Goal: Task Accomplishment & Management: Complete application form

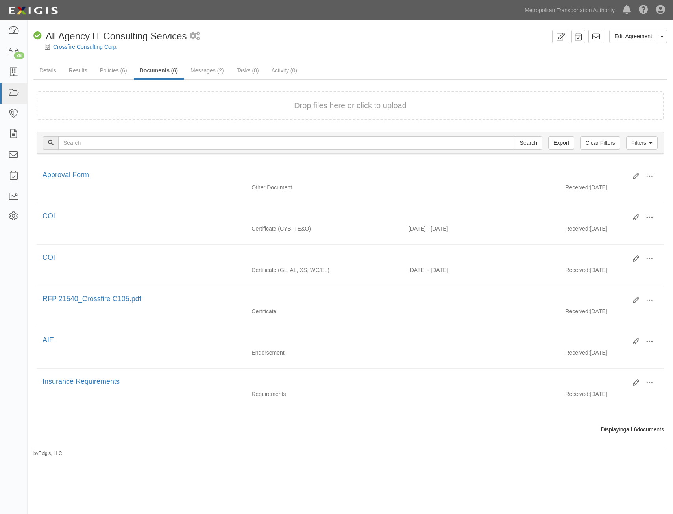
click at [440, 55] on div at bounding box center [350, 54] width 645 height 6
click at [13, 77] on link at bounding box center [13, 72] width 27 height 21
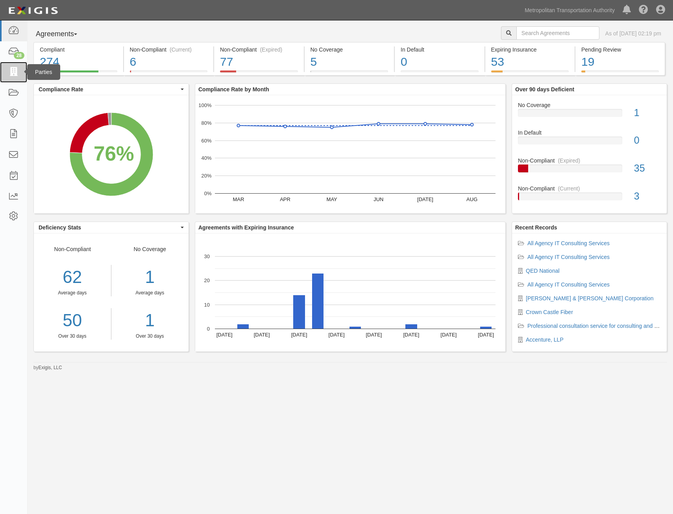
click at [14, 72] on icon at bounding box center [13, 72] width 11 height 9
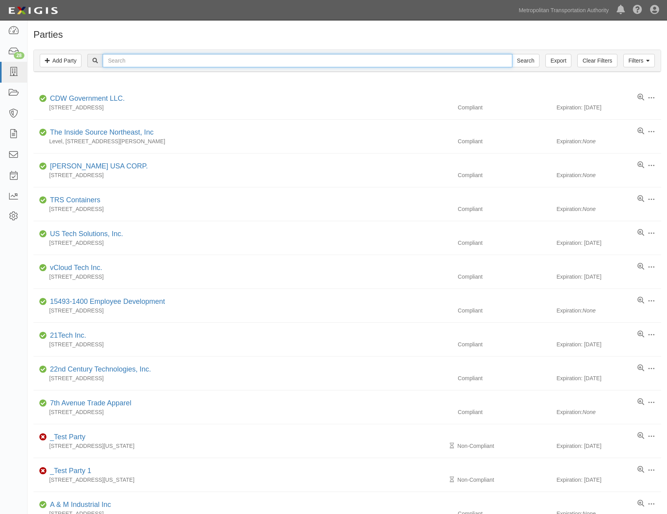
click at [152, 64] on input "text" at bounding box center [307, 60] width 409 height 13
type input "tryfacta"
click at [512, 54] on input "Search" at bounding box center [526, 60] width 28 height 13
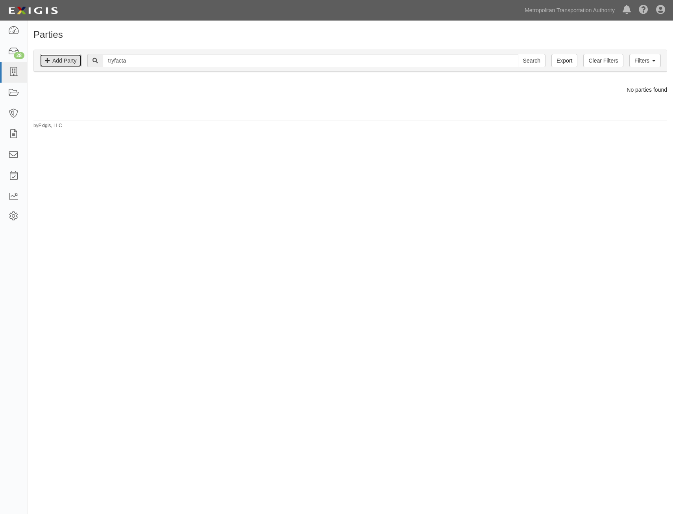
click at [66, 63] on link "Add Party" at bounding box center [61, 60] width 42 height 13
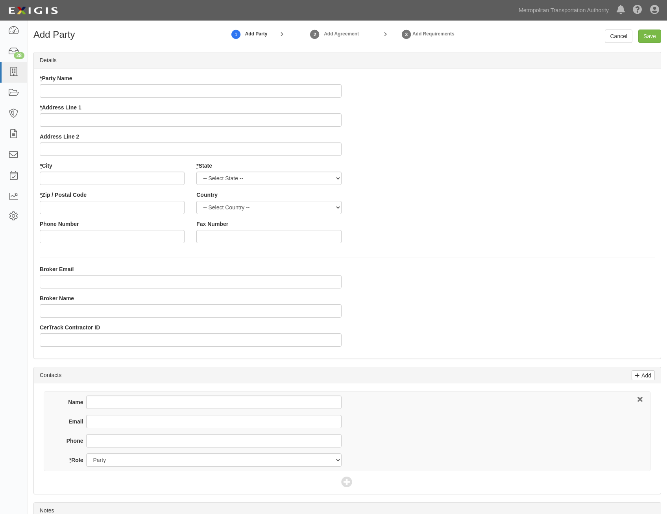
drag, startPoint x: 304, startPoint y: 81, endPoint x: 300, endPoint y: 94, distance: 13.4
click at [301, 88] on div "* Party Name" at bounding box center [191, 85] width 302 height 23
click at [315, 94] on input "* Party Name" at bounding box center [191, 90] width 302 height 13
paste input "Tryfacta, Inc."
type input "Tryfacta, Inc."
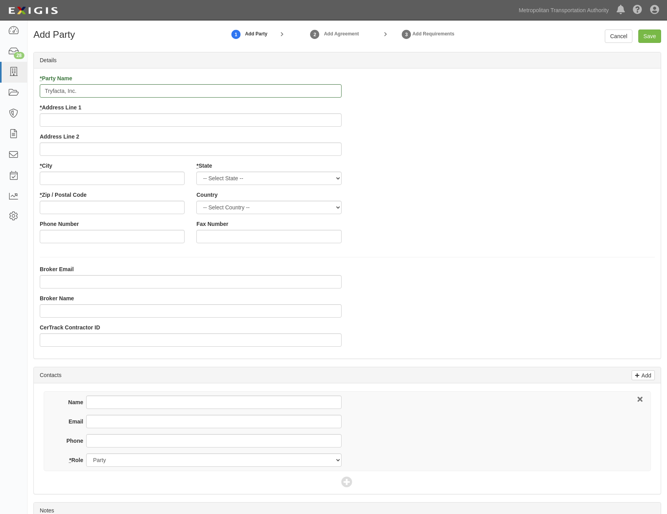
click at [445, 142] on div "* Party Name Tryfacta, Inc. * Address Line 1 Address Line 2 * City * State -- S…" at bounding box center [347, 161] width 627 height 175
click at [332, 115] on input "* Address Line 1" at bounding box center [191, 119] width 302 height 13
paste input "4637 Chabot Dr, Suite 100"
type input "4637 Chabot Dr, Suite 100"
click at [154, 183] on input "* City" at bounding box center [112, 177] width 145 height 13
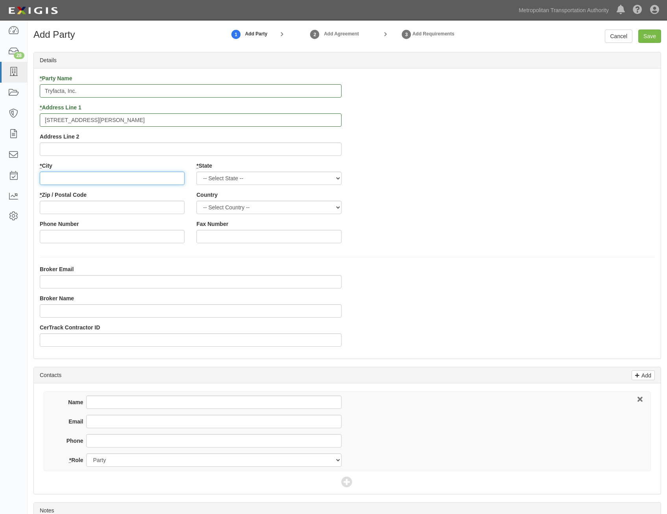
paste input "Pleasanton"
type input "Pleasanton"
click at [317, 178] on select "-- Select State -- Alabama Alaska Arizona Arkansas California Colorado Connecti…" at bounding box center [268, 177] width 145 height 13
select select "CA"
click at [196, 171] on select "-- Select State -- Alabama Alaska Arizona Arkansas California Colorado Connecti…" at bounding box center [268, 177] width 145 height 13
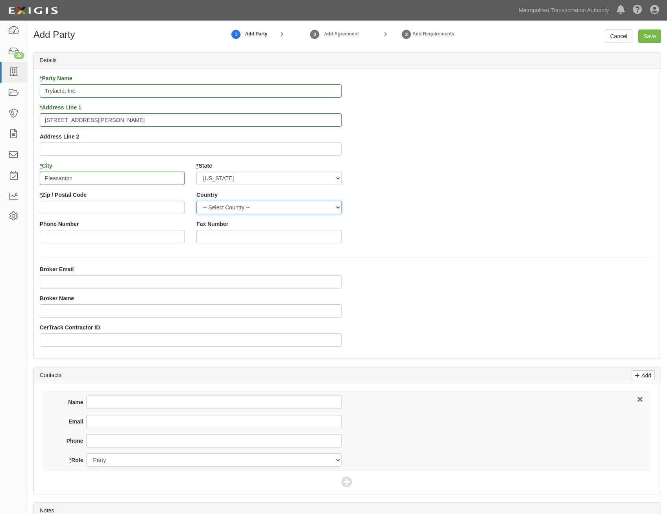
drag, startPoint x: 286, startPoint y: 207, endPoint x: 284, endPoint y: 215, distance: 8.5
click at [286, 207] on select "-- Select Country -- Canada United States --------------- Afghanistan Åland Isl…" at bounding box center [268, 207] width 145 height 13
select select "US"
click at [196, 201] on select "-- Select Country -- Canada United States --------------- Afghanistan Åland Isl…" at bounding box center [268, 207] width 145 height 13
click at [86, 203] on input "* Zip / Postal Code" at bounding box center [112, 207] width 145 height 13
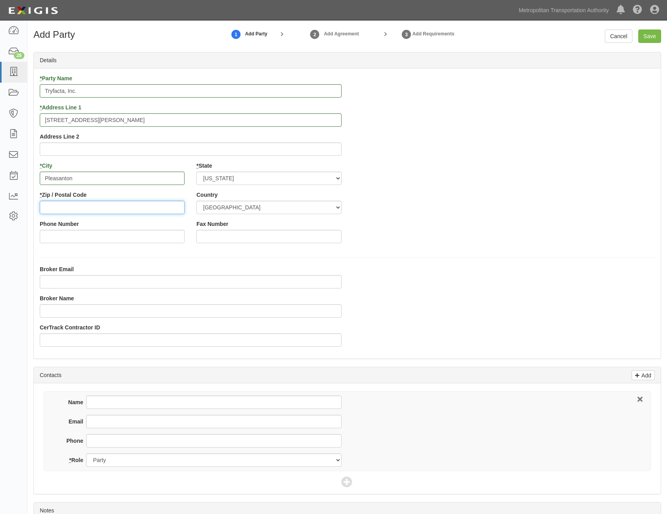
paste input "94588"
type input "94588"
click at [531, 219] on div "* Party Name Tryfacta, Inc. * Address Line 1 4637 Chabot Dr, Suite 100 Address …" at bounding box center [347, 161] width 627 height 175
click at [651, 36] on input "Save" at bounding box center [649, 35] width 23 height 13
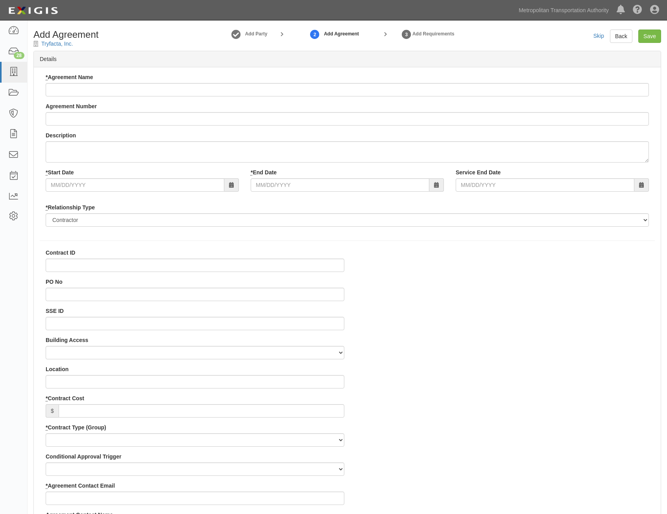
select select
click at [326, 87] on input "* Agreement Name" at bounding box center [347, 89] width 603 height 13
paste input "All Agency IT Consulting Services"
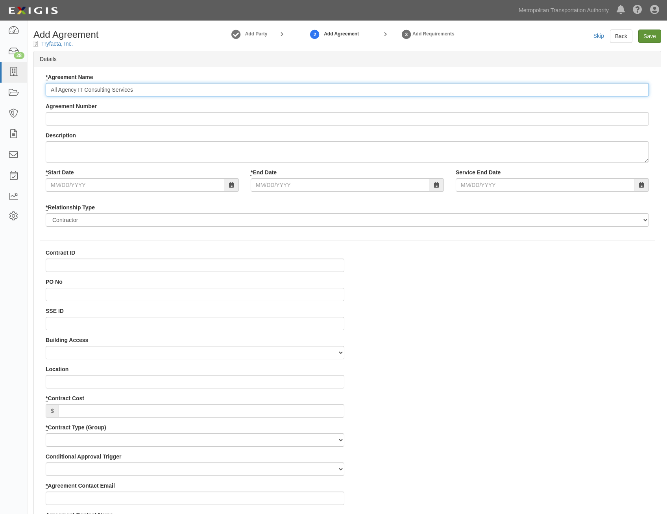
type input "All Agency IT Consulting Services"
click at [349, 122] on input "Agreement Number" at bounding box center [347, 118] width 603 height 13
paste input "MTAHQ0000021540"
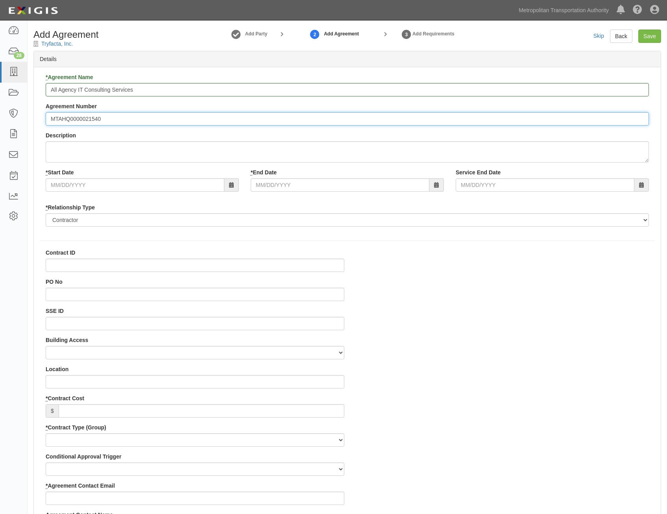
type input "MTAHQ0000021540"
click at [177, 184] on input "* Start Date" at bounding box center [135, 184] width 179 height 13
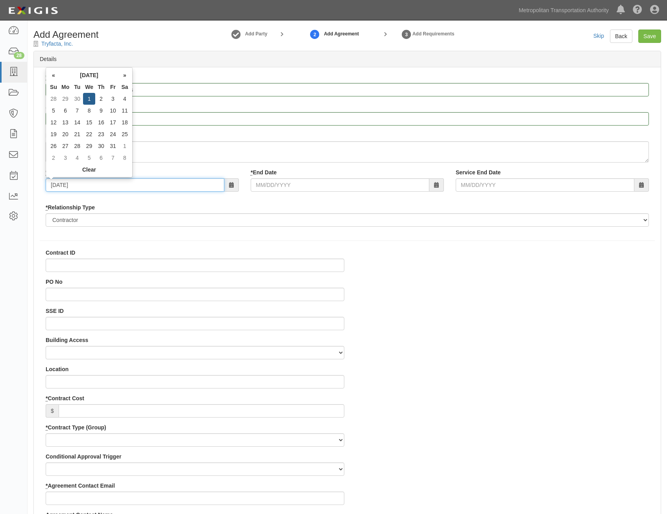
type input "07/01/2026"
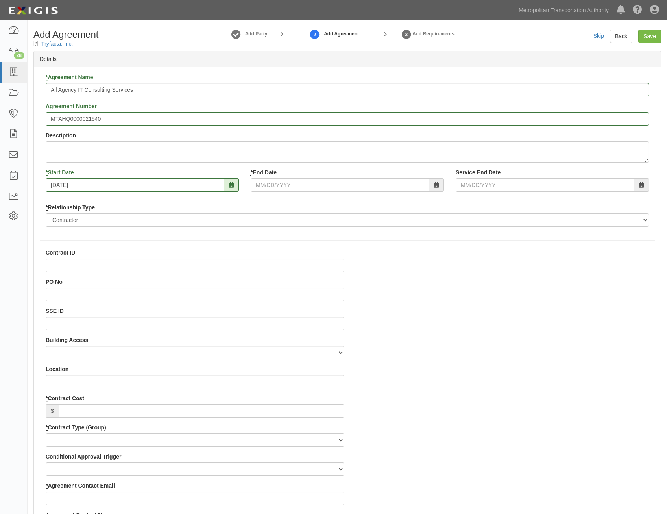
drag, startPoint x: 274, startPoint y: 204, endPoint x: 295, endPoint y: 195, distance: 22.6
click at [276, 204] on div "* Relationship Type Borrower Contractor Franchisee Other Subcontractor Supplier…" at bounding box center [347, 214] width 603 height 23
click at [304, 188] on input "* End Date" at bounding box center [340, 184] width 179 height 13
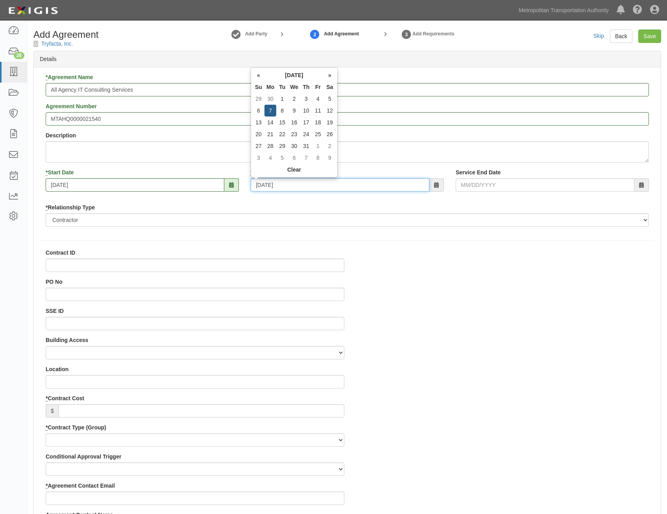
type input "07/07/2036"
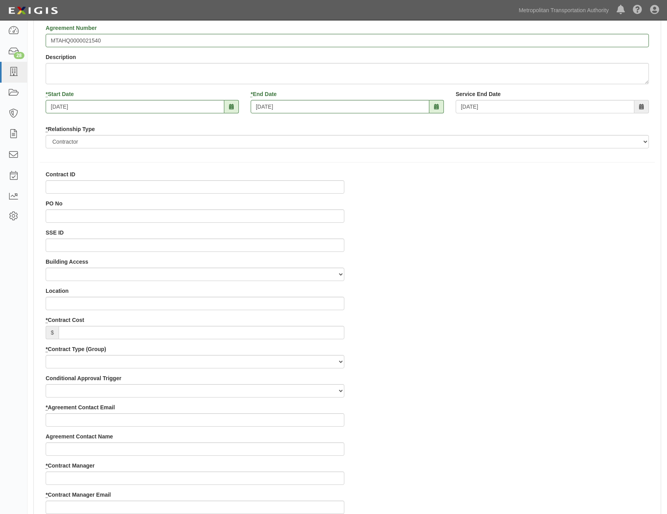
scroll to position [79, 0]
click at [326, 328] on input "* Contract Cost" at bounding box center [202, 331] width 286 height 13
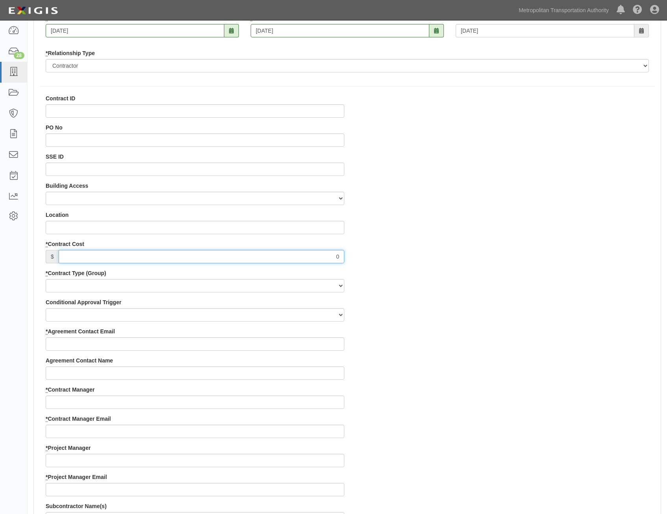
scroll to position [157, 0]
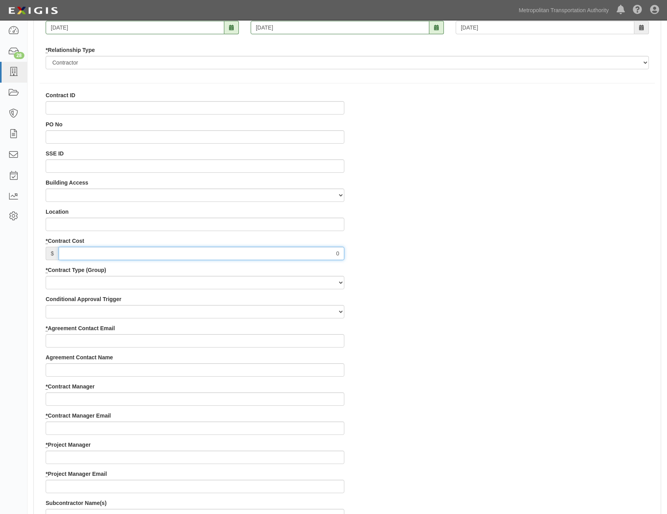
type input "0"
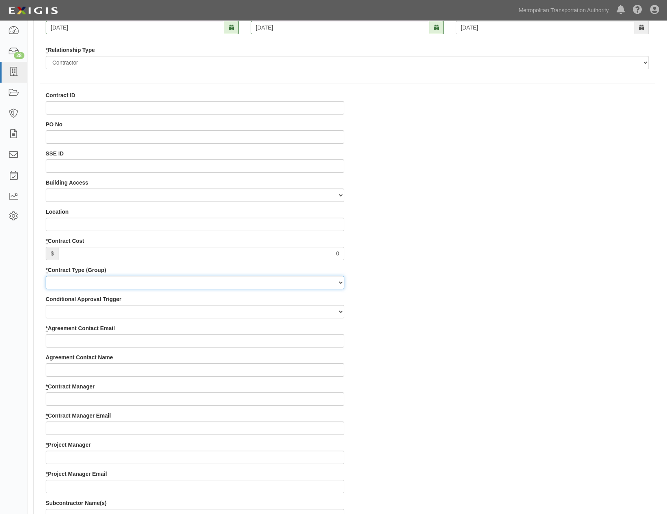
click at [321, 280] on select "Capital Operating Not for Benefit (incls. FA, Entry Permits) Real Estate Other" at bounding box center [195, 282] width 299 height 13
select select "122"
click at [46, 276] on select "Capital Operating Not for Benefit (incls. FA, Entry Permits) Real Estate Other" at bounding box center [195, 282] width 299 height 13
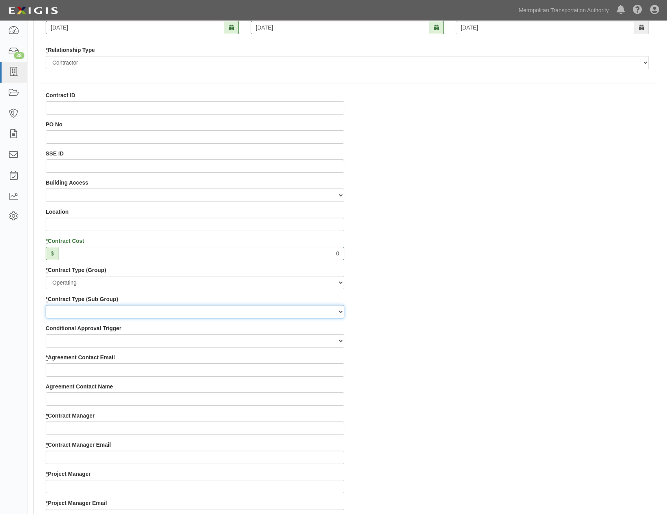
click at [318, 314] on select "Construction Loan / Test and Demo Maintenance Painting Personal Services Contra…" at bounding box center [195, 311] width 299 height 13
select select "249"
click at [46, 305] on select "Construction Loan / Test and Demo Maintenance Painting Personal Services Contra…" at bounding box center [195, 311] width 299 height 13
click at [458, 363] on div "Contract ID PO No SSE ID Building Access 2 Broadway 341/345/347 BREP 333 Other …" at bounding box center [347, 469] width 627 height 757
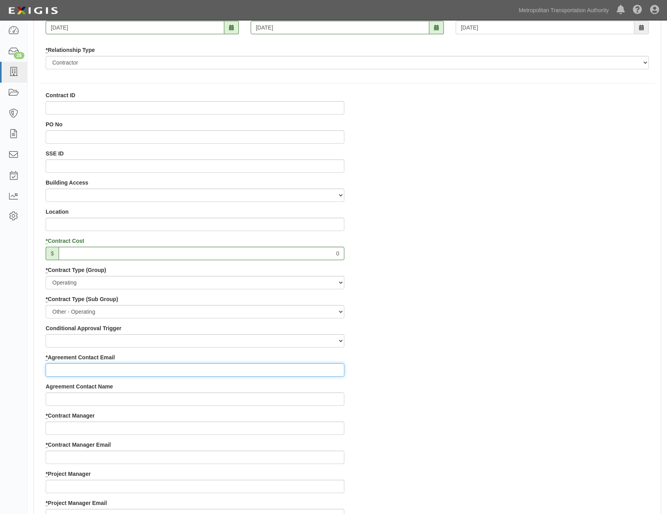
click at [302, 373] on input "* Agreement Contact Email" at bounding box center [195, 369] width 299 height 13
paste input "pam.kaur@tryfacta.com"
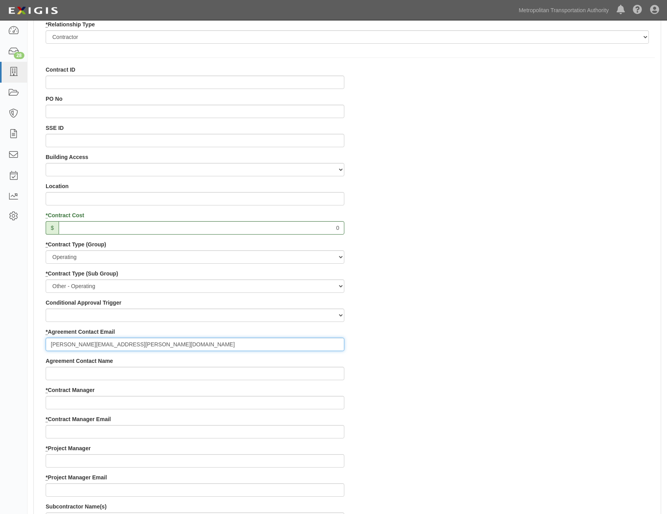
scroll to position [236, 0]
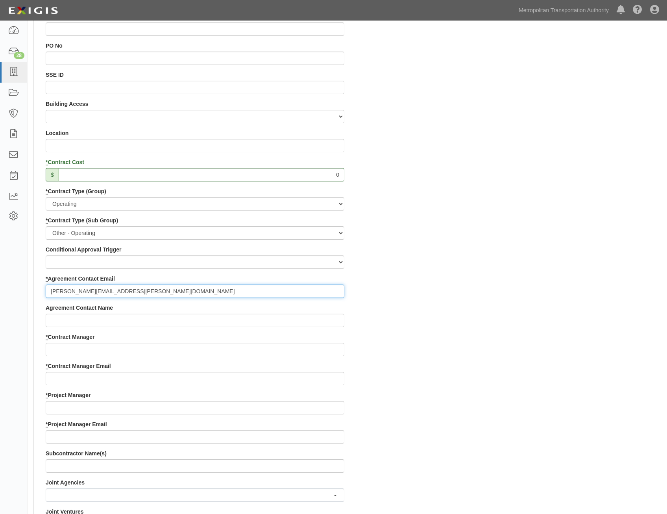
type input "pam.kaur@tryfacta.com"
click at [245, 347] on input "* Contract Manager" at bounding box center [195, 349] width 299 height 13
paste input "Jimmy Quispe"
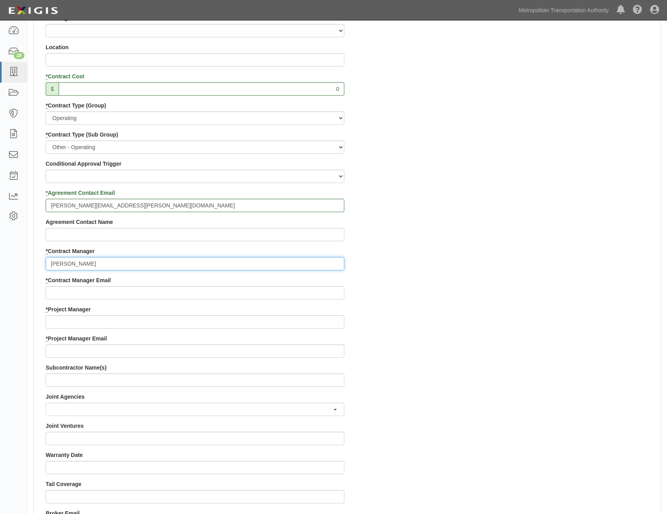
scroll to position [433, 0]
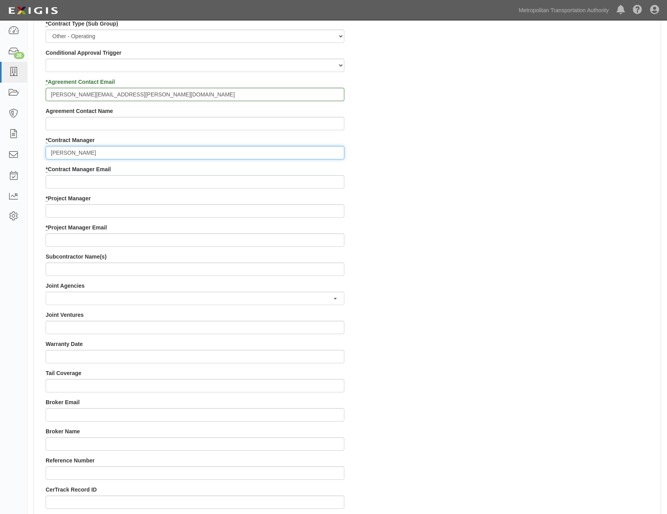
type input "Jimmy Quispe"
click at [306, 182] on input "* Contract Manager Email" at bounding box center [195, 181] width 299 height 13
paste input "Jimmy.quispe-consultant@mtabsc.org"
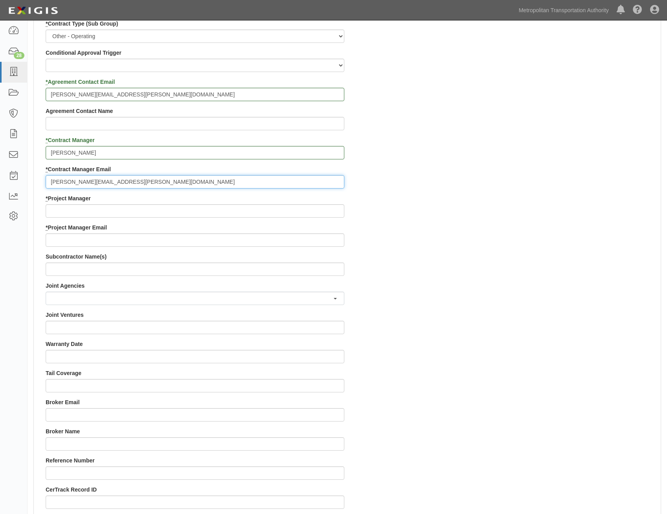
type input "Jimmy.quispe-consultant@mtabsc.org"
click at [304, 214] on input "* Project Manager" at bounding box center [195, 210] width 299 height 13
paste input "Doug Krainman"
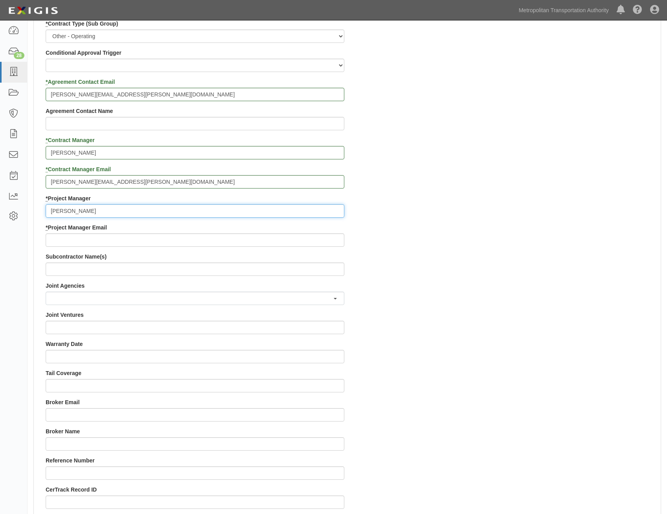
type input "Doug Krainman"
click at [507, 267] on div "Contract ID PO No SSE ID Building Access 2 Broadway 341/345/347 BREP 333 Other …" at bounding box center [347, 194] width 627 height 757
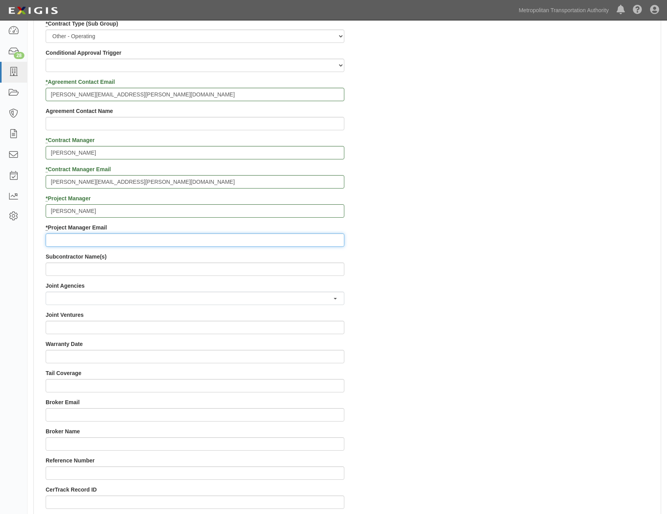
click at [246, 240] on input "* Project Manager Email" at bounding box center [195, 239] width 299 height 13
paste input "doug.krainman@mtahq.org"
type input "doug.krainman@mtahq.org"
click at [557, 252] on div "Contract ID PO No SSE ID Building Access 2 Broadway 341/345/347 BREP 333 Other …" at bounding box center [347, 194] width 627 height 757
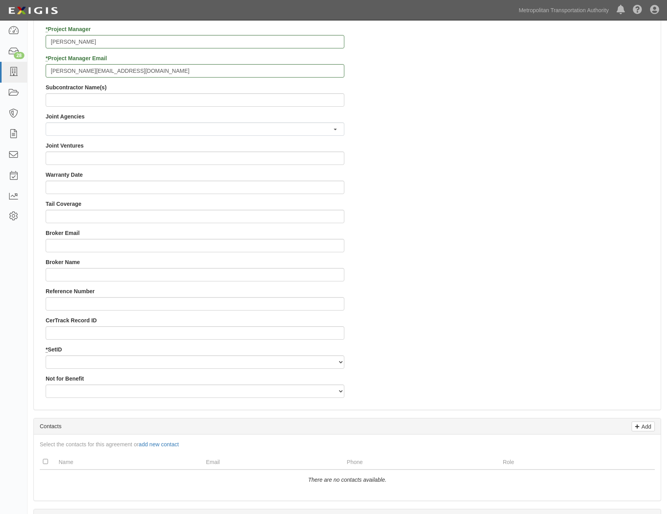
scroll to position [797, 0]
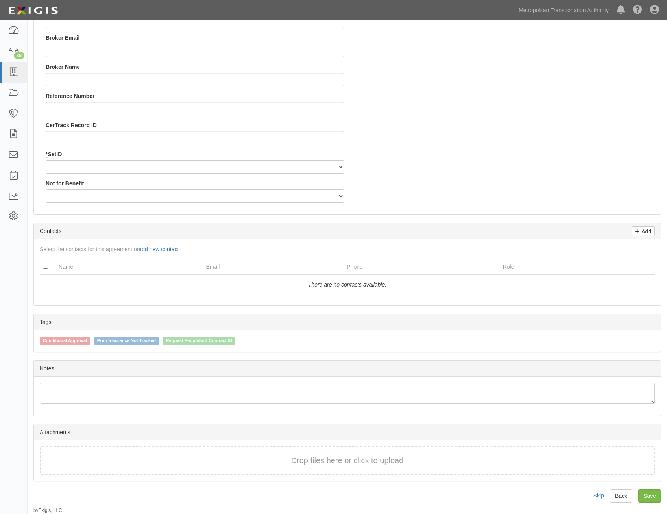
drag, startPoint x: 557, startPoint y: 187, endPoint x: 569, endPoint y: 345, distance: 157.8
click at [337, 167] on select "MTAHQ" at bounding box center [195, 166] width 299 height 13
select select "96"
click at [46, 160] on select "MTAHQ" at bounding box center [195, 166] width 299 height 13
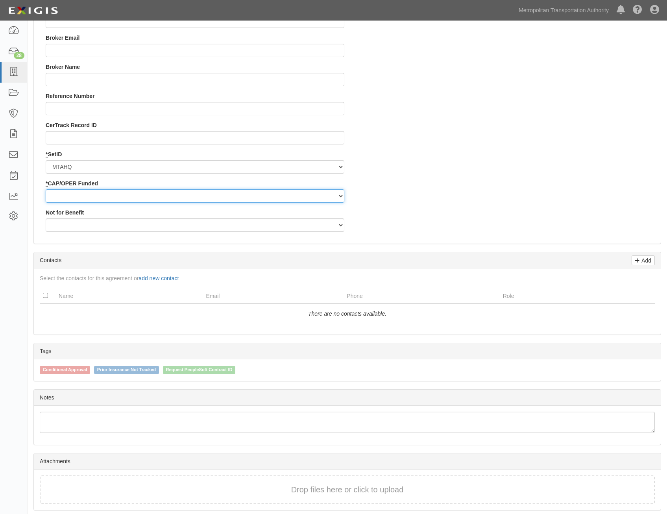
click at [313, 192] on select "Capital Operating" at bounding box center [195, 195] width 299 height 13
select select "347"
click at [46, 189] on select "Capital Operating" at bounding box center [195, 195] width 299 height 13
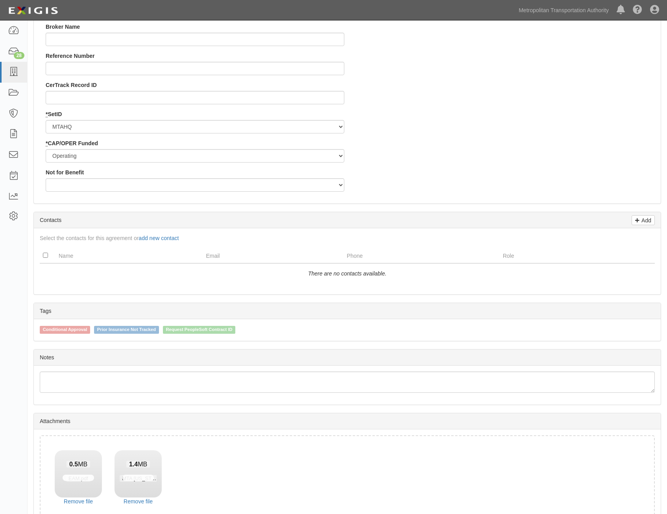
scroll to position [882, 0]
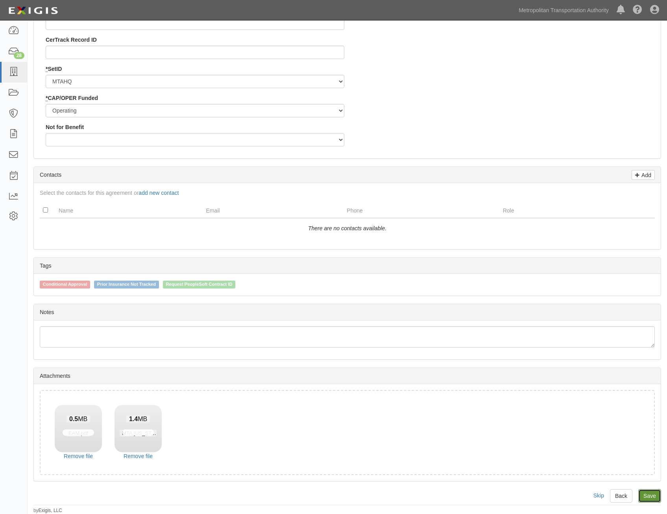
click at [655, 499] on link "Save" at bounding box center [649, 495] width 23 height 13
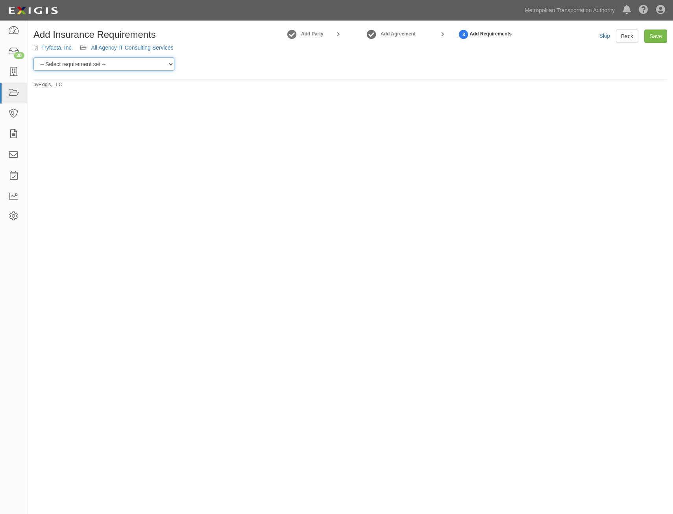
click at [109, 70] on select "-- Select requirement set -- Basic Basic Enhanced Option for Operating Agreemen…" at bounding box center [103, 63] width 141 height 13
select select "7437"
click at [33, 57] on select "-- Select requirement set -- Basic Basic Enhanced Option for Operating Agreemen…" at bounding box center [103, 63] width 141 height 13
click at [203, 66] on link "Customize" at bounding box center [198, 63] width 36 height 13
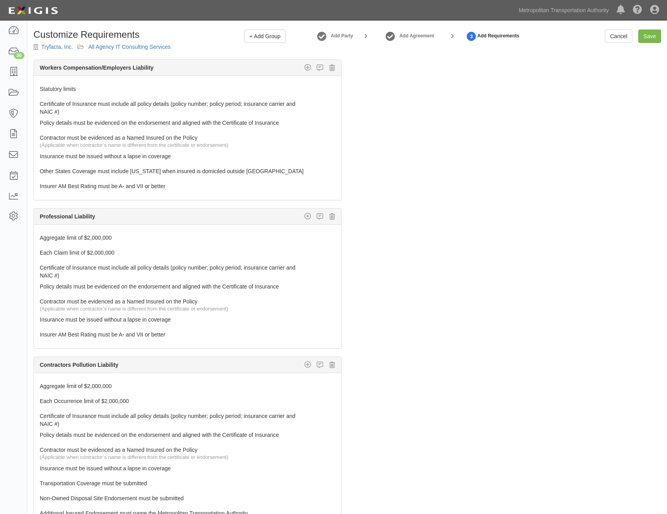
scroll to position [393, 0]
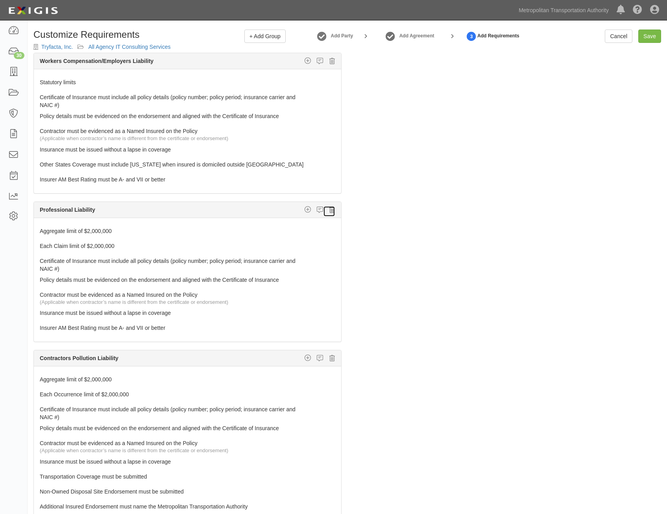
click at [329, 210] on icon at bounding box center [332, 209] width 6 height 7
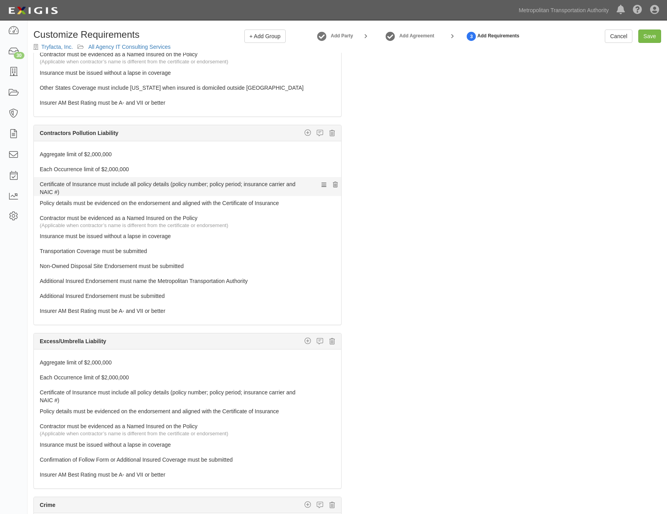
scroll to position [472, 0]
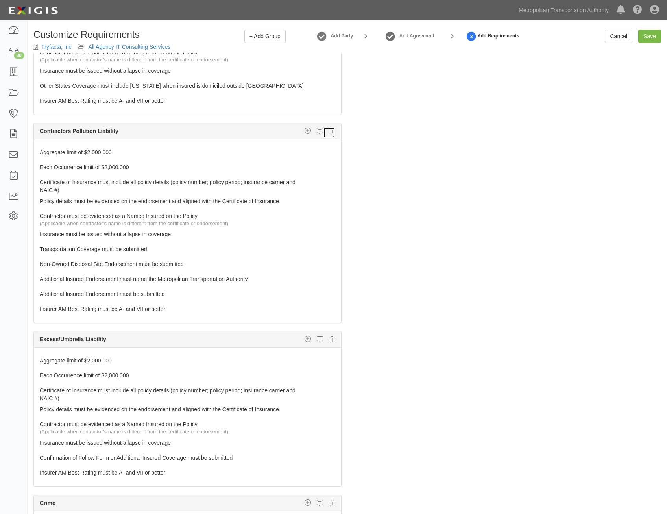
click at [329, 130] on icon at bounding box center [332, 130] width 6 height 7
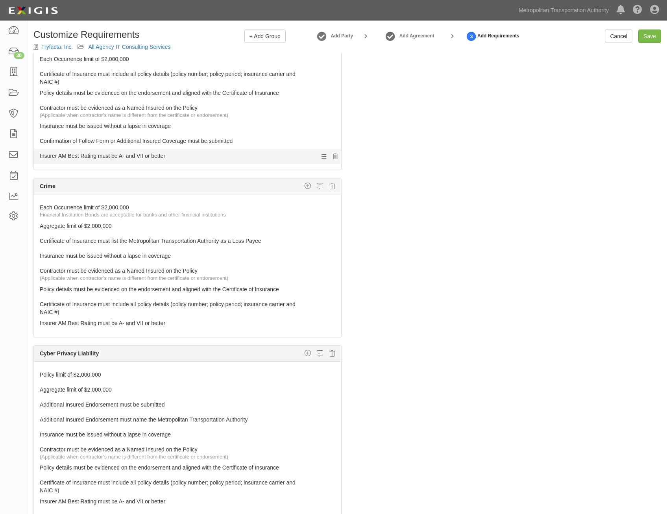
scroll to position [590, 0]
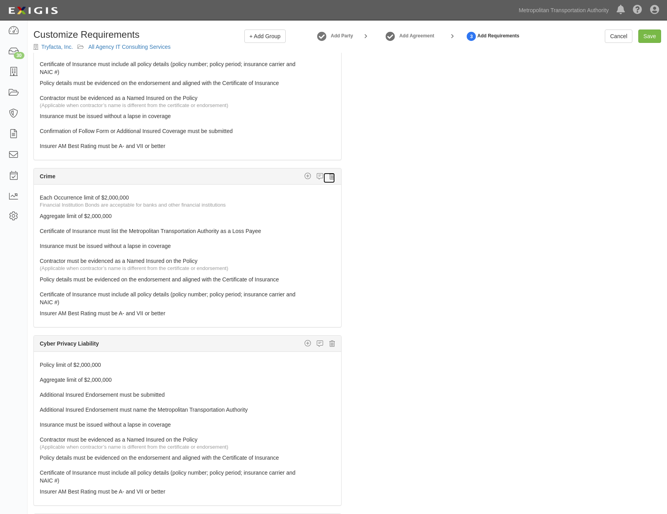
click at [329, 179] on icon at bounding box center [332, 176] width 6 height 7
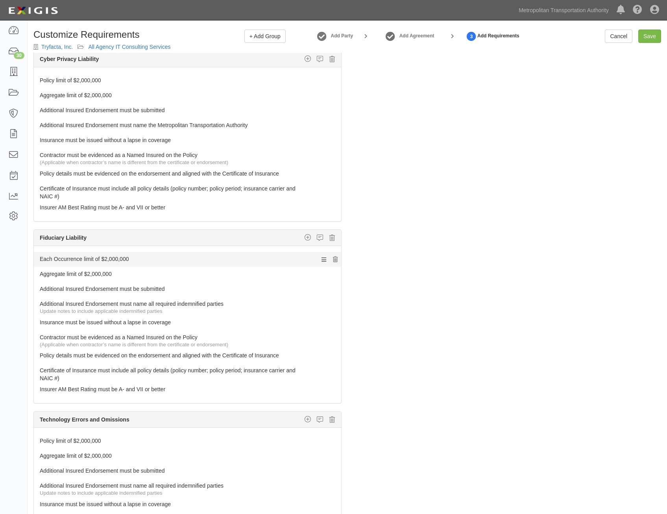
scroll to position [708, 0]
click at [329, 237] on icon at bounding box center [332, 236] width 6 height 7
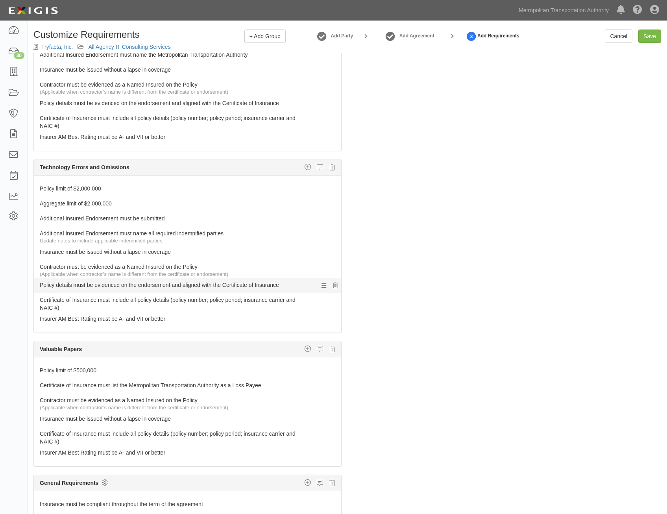
scroll to position [792, 0]
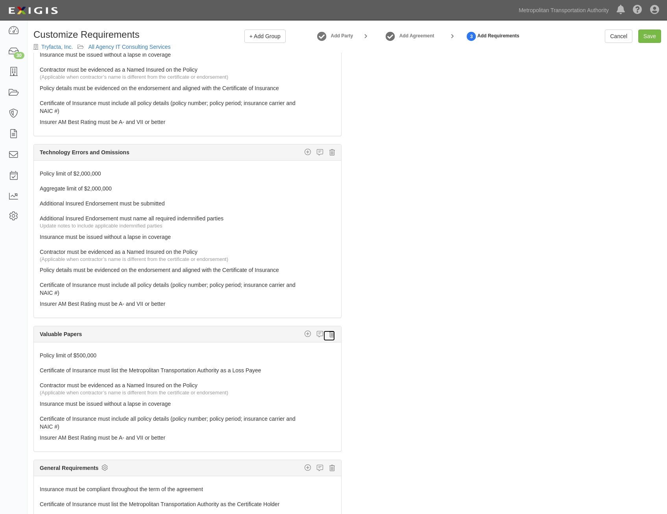
click at [329, 336] on icon at bounding box center [332, 333] width 6 height 7
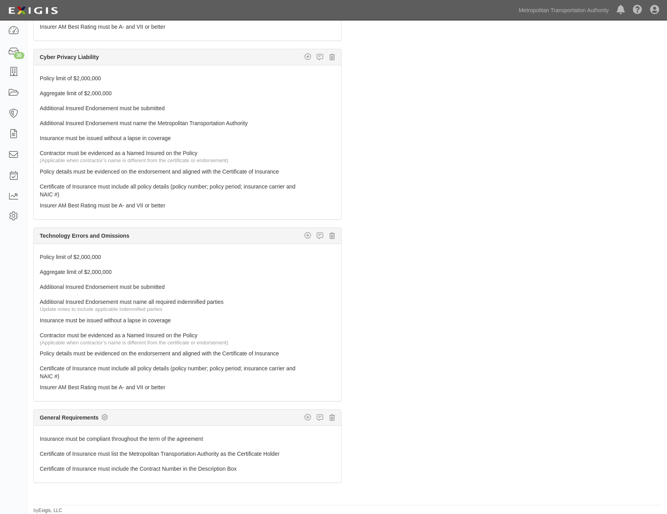
scroll to position [0, 0]
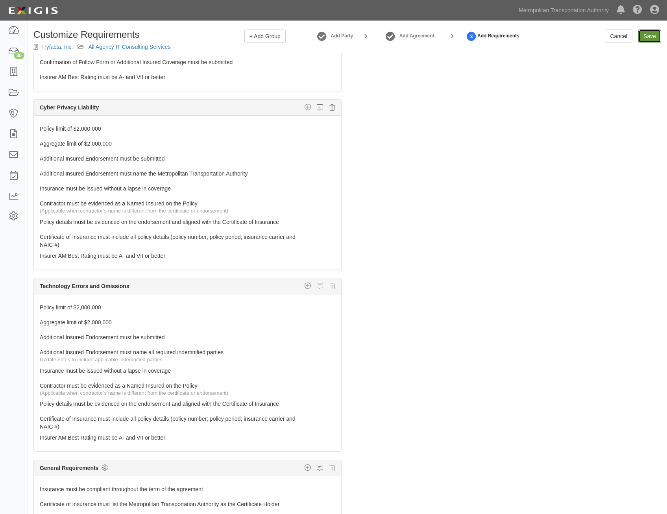
click at [643, 36] on input "Save" at bounding box center [649, 35] width 23 height 13
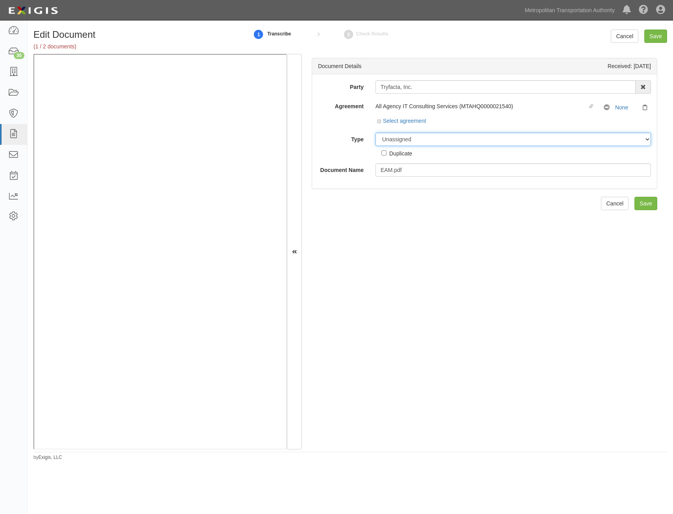
drag, startPoint x: 466, startPoint y: 136, endPoint x: 463, endPoint y: 144, distance: 8.6
click at [466, 136] on select "Unassigned Binder Cancellation Notice Certificate Contract Endorsement Insuranc…" at bounding box center [512, 139] width 275 height 13
select select "RequirementDetail"
click at [375, 133] on select "Unassigned Binder Cancellation Notice Certificate Contract Endorsement Insuranc…" at bounding box center [512, 139] width 275 height 13
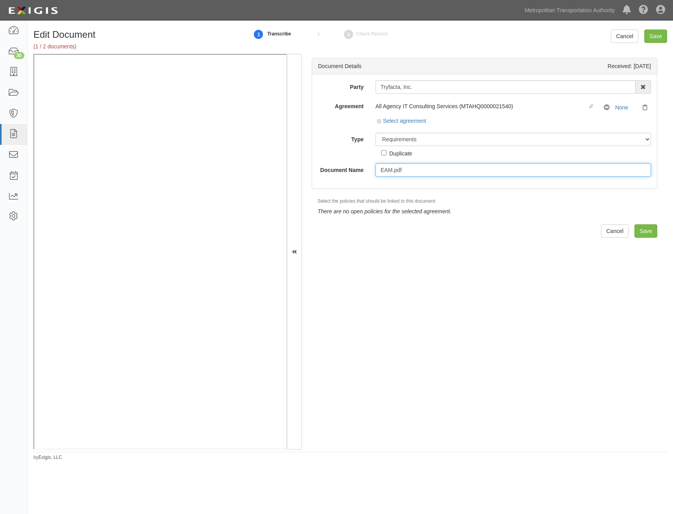
click at [482, 169] on input "EAM.pdf" at bounding box center [512, 169] width 275 height 13
type input "Insurance Requirements"
click at [643, 229] on input "Save" at bounding box center [645, 230] width 23 height 13
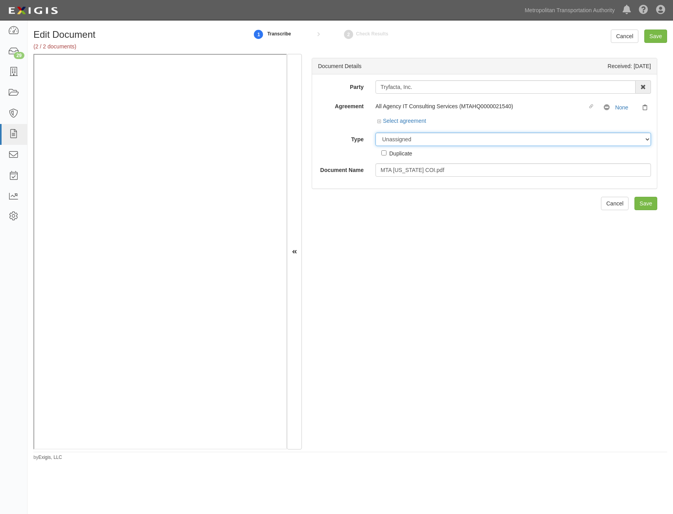
click at [477, 140] on select "Unassigned Binder Cancellation Notice Certificate Contract Endorsement Insuranc…" at bounding box center [512, 139] width 275 height 13
select select "CertificateDetail"
click at [375, 133] on select "Unassigned Binder Cancellation Notice Certificate Contract Endorsement Insuranc…" at bounding box center [512, 139] width 275 height 13
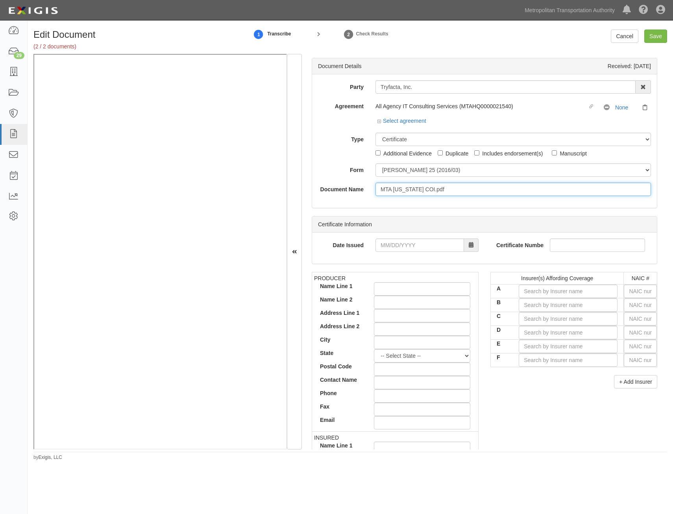
click at [498, 193] on input "MTA New York COI.pdf" at bounding box center [512, 188] width 275 height 13
type input "COI with AIE"
click at [628, 289] on input "text" at bounding box center [639, 290] width 33 height 13
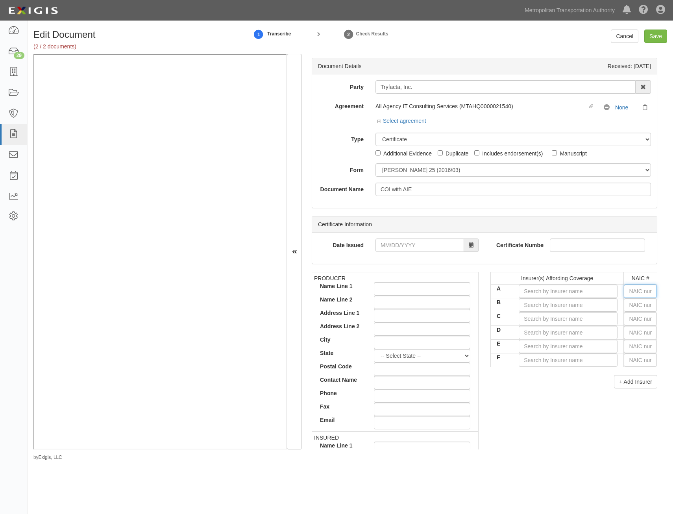
type input "16862"
type input "1"
type input "10750"
type input "10"
type input "10541"
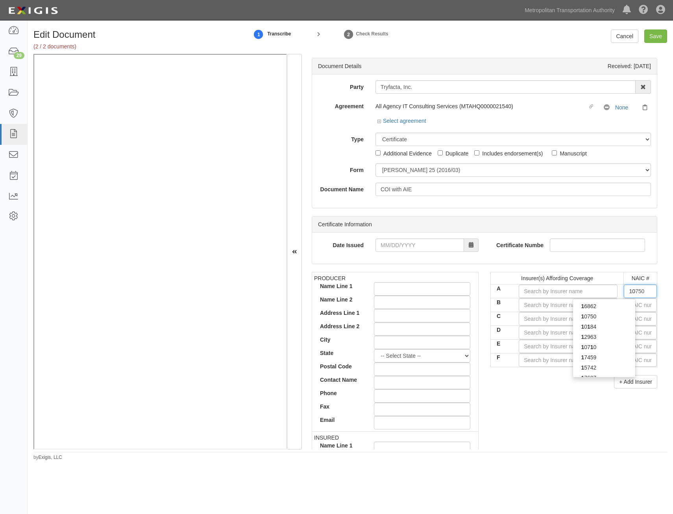
type input "105"
type input "10510"
type input "1051"
type input "10510"
click at [616, 308] on div "10510" at bounding box center [604, 306] width 62 height 10
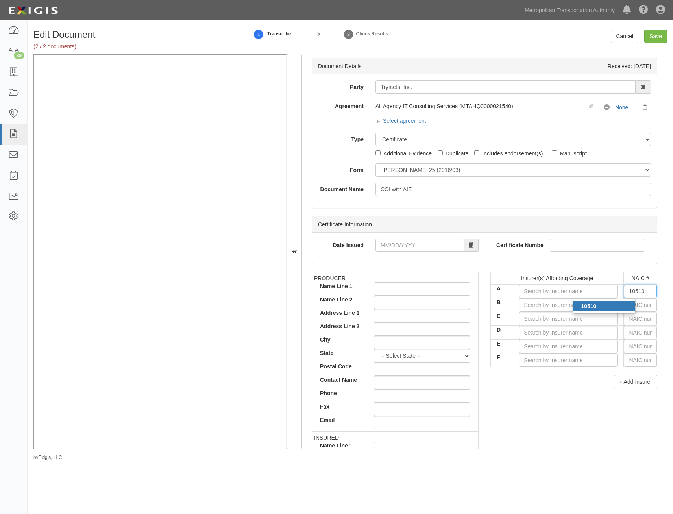
type input "Carolina Casualty Insurance Company (A+ XV Rating)"
type input "10510"
click at [623, 307] on input "text" at bounding box center [639, 304] width 33 height 13
type input "44725"
type input "4"
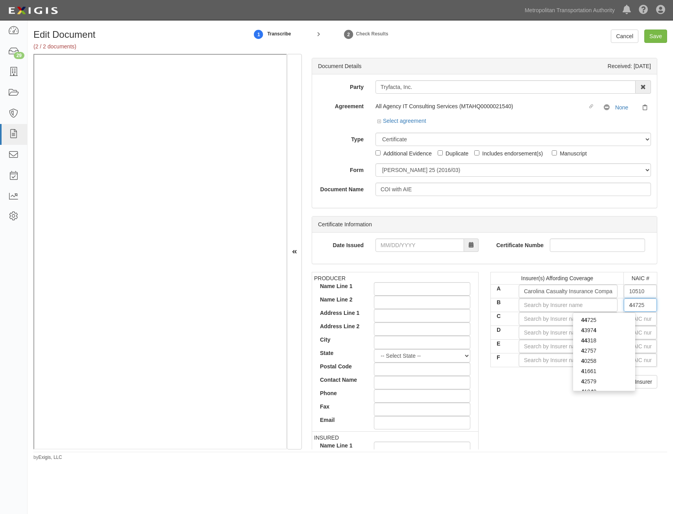
type input "40258"
type input "40"
type input "40088"
type input "400"
type input "40045"
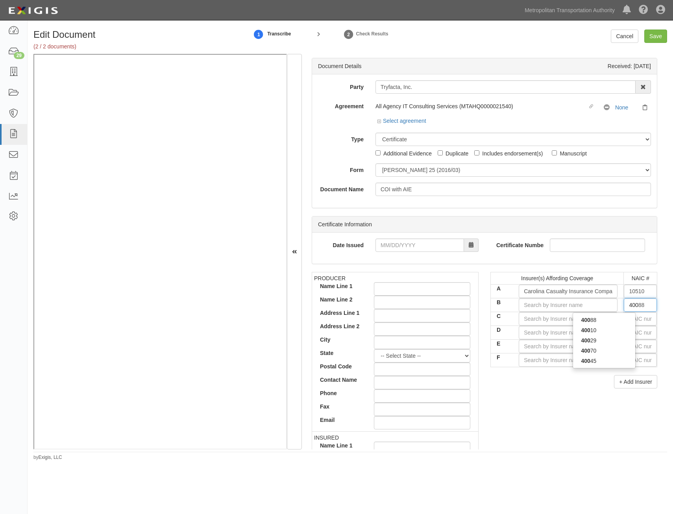
type input "4004"
type input "40045"
click at [626, 321] on div "40045" at bounding box center [604, 320] width 62 height 10
type input "StarNet Insurance Company (A+ XV Rating)"
type input "40045"
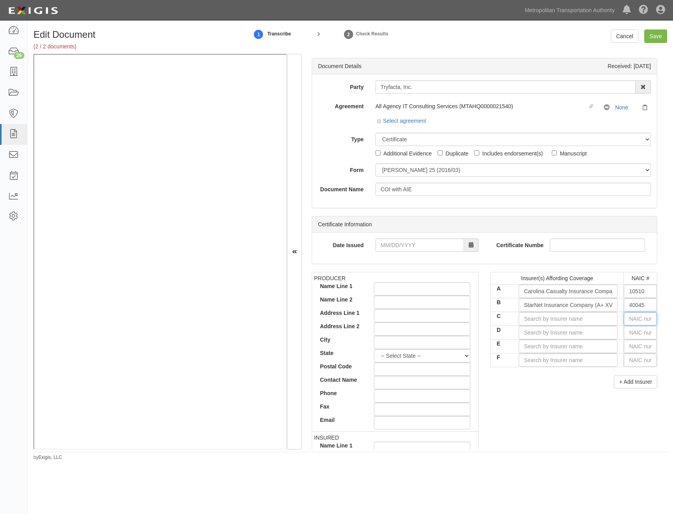
click at [626, 321] on input "text" at bounding box center [639, 318] width 33 height 13
type input "16862"
type input "1"
type input "18430"
type input "18"
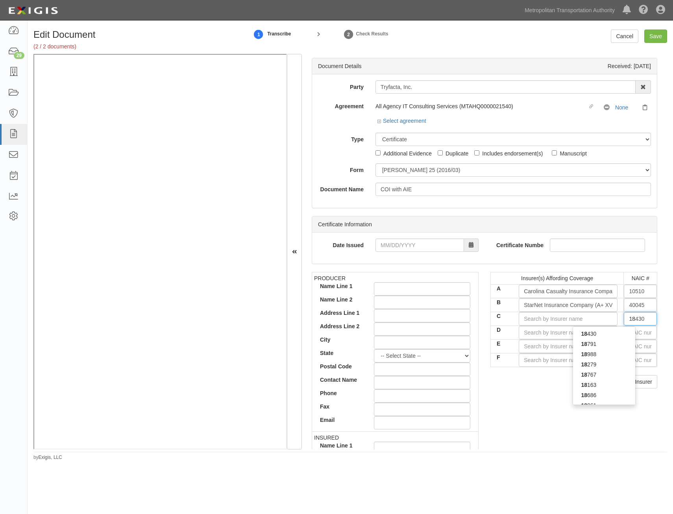
type input "18058"
type input "1805"
type input "18058"
click at [613, 343] on div "18058" at bounding box center [604, 344] width 62 height 10
type input "Philadelphia Indemnity Insurance Company (A++ XV Rating)"
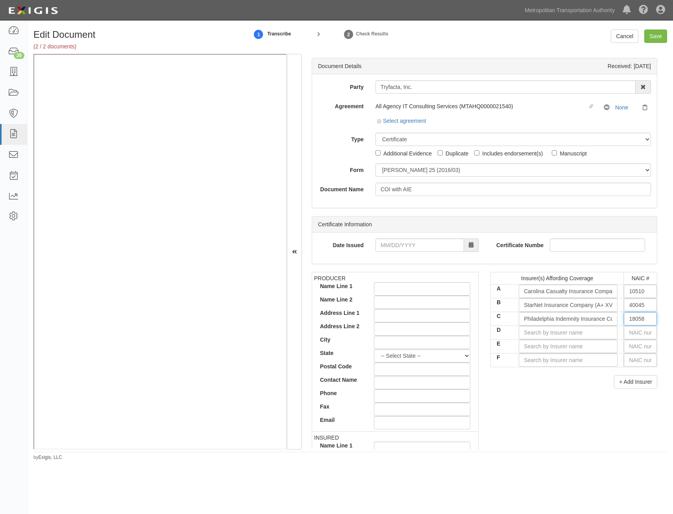
type input "18058"
click at [483, 436] on div "PRODUCER Name Line 1 Name Line 2 Address Line 1 Address Line 2 City State -- Se…" at bounding box center [484, 408] width 357 height 273
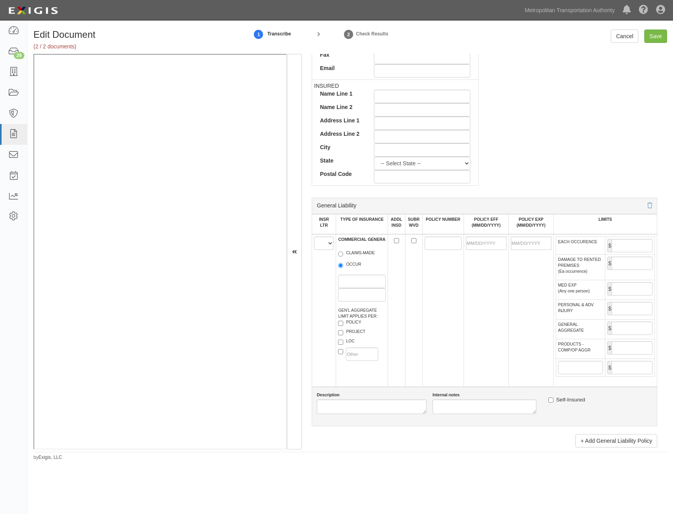
scroll to position [433, 0]
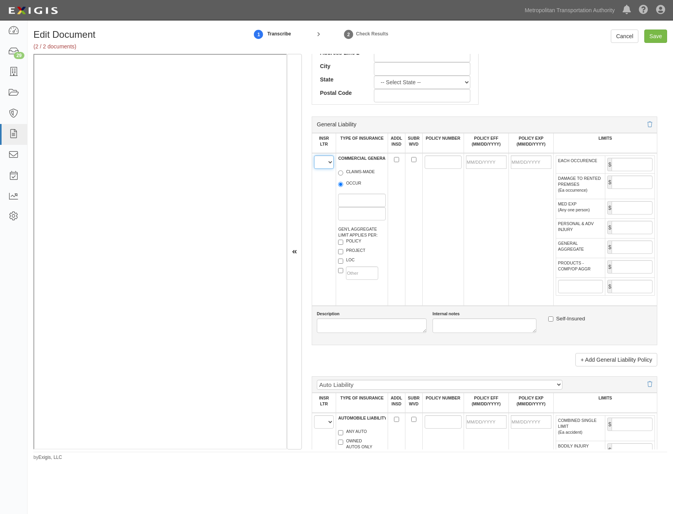
drag, startPoint x: 324, startPoint y: 164, endPoint x: 323, endPoint y: 170, distance: 5.6
click at [324, 164] on select "A B C D E F" at bounding box center [324, 161] width 20 height 13
select select "C"
click at [314, 155] on select "A B C D E F" at bounding box center [324, 161] width 20 height 13
click at [352, 185] on label "OCCUR" at bounding box center [349, 184] width 23 height 8
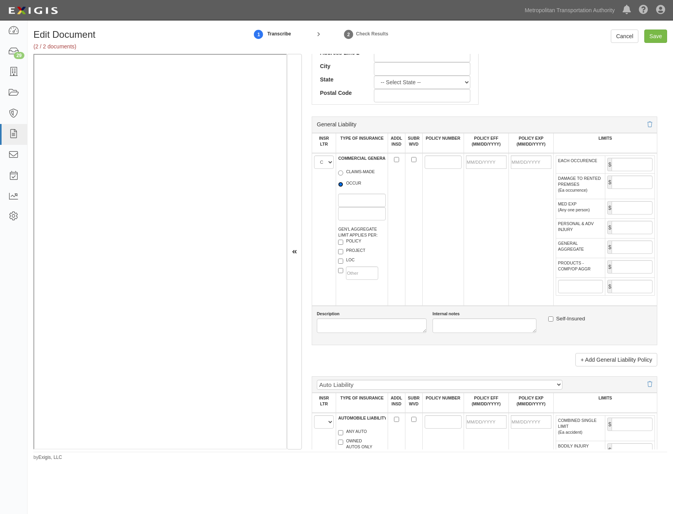
click at [343, 185] on input "OCCUR" at bounding box center [340, 184] width 5 height 5
radio input "true"
click at [352, 240] on label "POLICY" at bounding box center [349, 242] width 23 height 8
click at [343, 240] on input "POLICY" at bounding box center [340, 242] width 5 height 5
checkbox input "true"
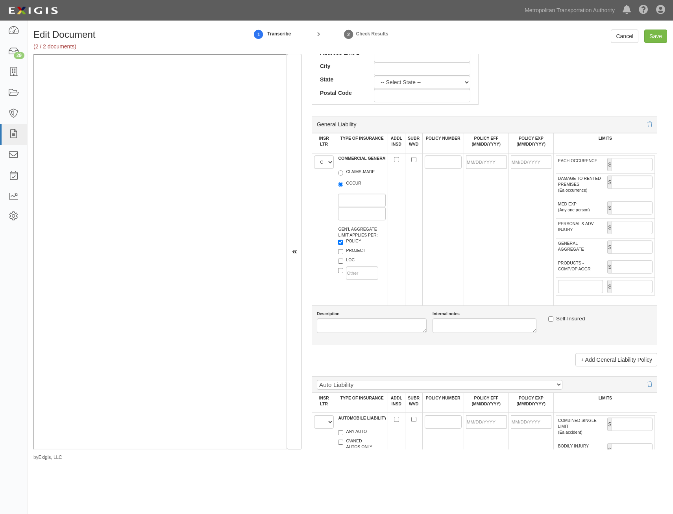
click at [353, 252] on label "PROJECT" at bounding box center [351, 251] width 27 height 8
click at [343, 252] on input "PROJECT" at bounding box center [340, 251] width 5 height 5
checkbox input "true"
click at [346, 260] on label "LOC" at bounding box center [346, 261] width 17 height 8
click at [343, 260] on input "LOC" at bounding box center [340, 260] width 5 height 5
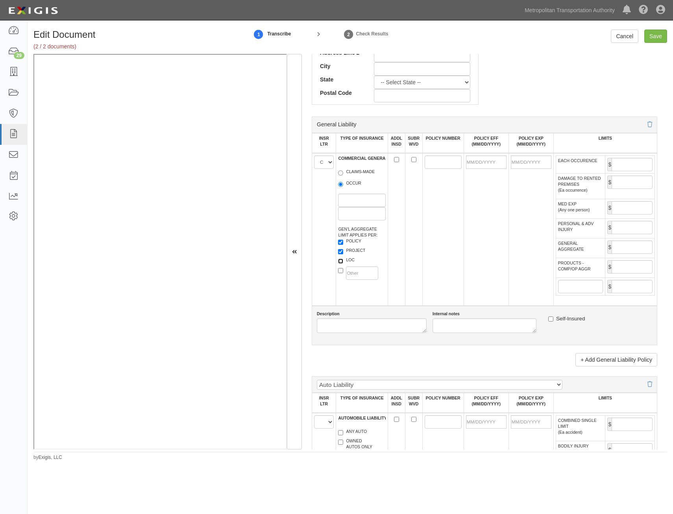
checkbox input "true"
click at [430, 159] on input "POLICY NUMBER" at bounding box center [442, 161] width 37 height 13
paste input "PHPK2699172000"
type input "PHPK2699172000"
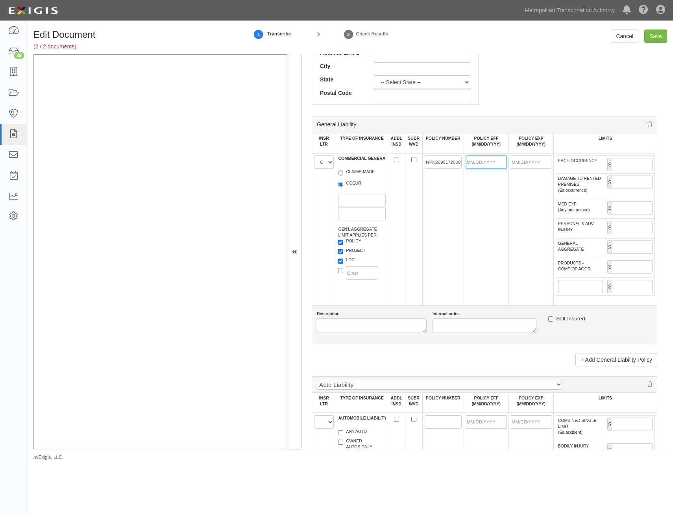
drag, startPoint x: 481, startPoint y: 162, endPoint x: 467, endPoint y: 193, distance: 34.2
click at [481, 162] on input "POLICY EFF (MM/DD/YYYY)" at bounding box center [486, 161] width 41 height 13
type input "11/01/2024"
click at [463, 245] on td "11/01/2024" at bounding box center [485, 229] width 45 height 153
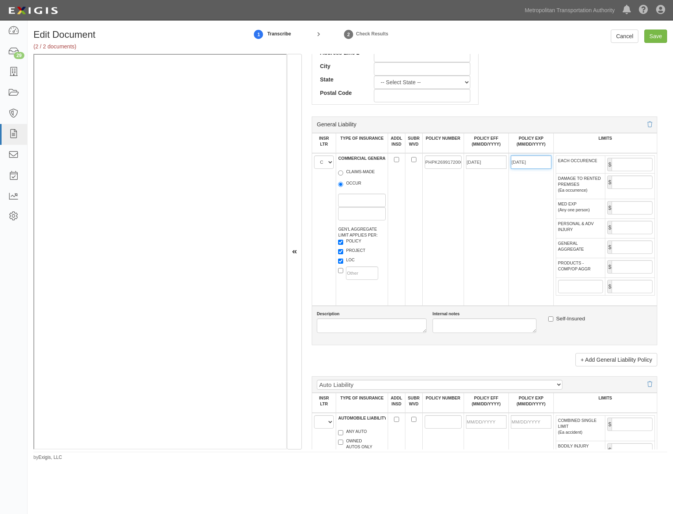
click at [532, 163] on input "11/01/2025" at bounding box center [530, 161] width 41 height 13
type input "[DATE]"
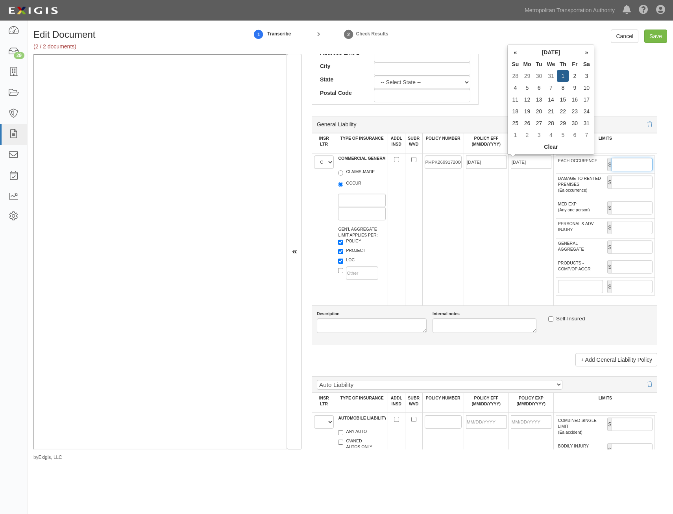
click at [626, 165] on input "EACH OCCURENCE" at bounding box center [631, 164] width 41 height 13
type input "1,000,000"
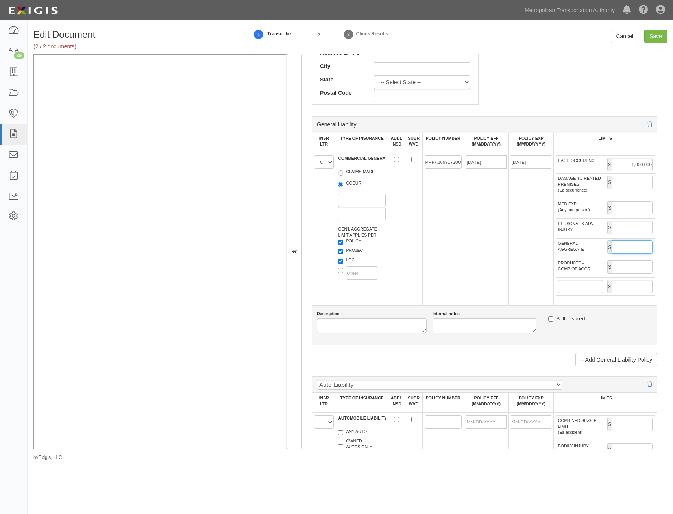
click at [624, 251] on input "GENERAL AGGREGATE" at bounding box center [631, 246] width 41 height 13
type input "2,000,000"
click at [617, 270] on input "PRODUCTS - COMP/OP AGGR" at bounding box center [631, 266] width 41 height 13
type input "2,000,000"
click at [459, 294] on td "PHPK2699172000" at bounding box center [442, 229] width 41 height 153
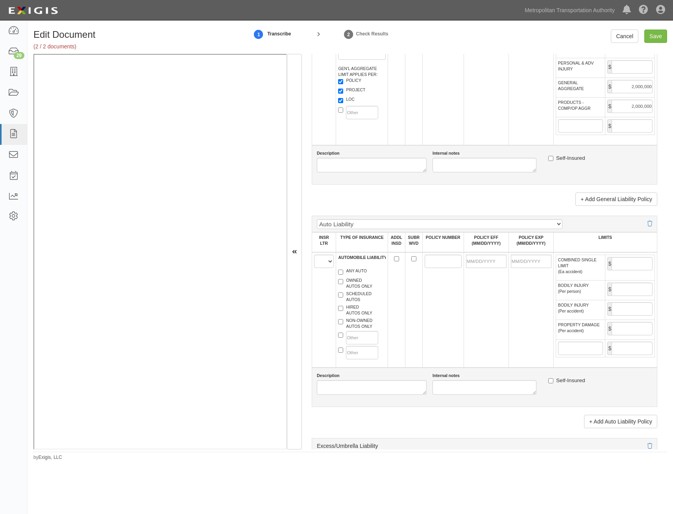
scroll to position [590, 0]
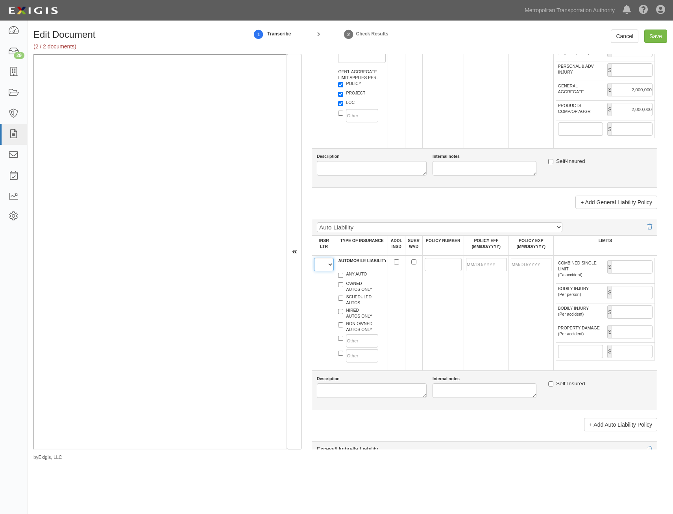
click at [321, 266] on select "A B C D E F" at bounding box center [324, 264] width 20 height 13
select select "C"
click at [314, 258] on select "A B C D E F" at bounding box center [324, 264] width 20 height 13
click at [351, 316] on label "HIRED AUTOS ONLY" at bounding box center [355, 313] width 34 height 12
click at [343, 314] on input "HIRED AUTOS ONLY" at bounding box center [340, 311] width 5 height 5
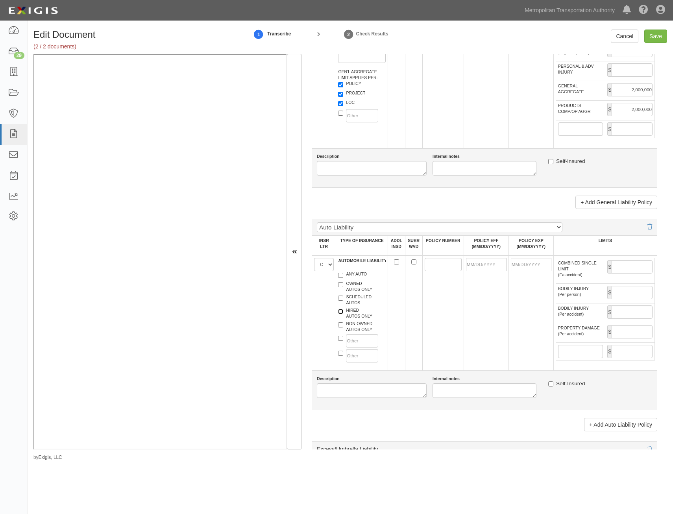
checkbox input "true"
click at [358, 332] on label "NON-OWNED AUTOS ONLY" at bounding box center [355, 327] width 34 height 12
click at [343, 327] on input "NON-OWNED AUTOS ONLY" at bounding box center [340, 324] width 5 height 5
checkbox input "true"
click at [424, 261] on input "POLICY NUMBER" at bounding box center [442, 264] width 37 height 13
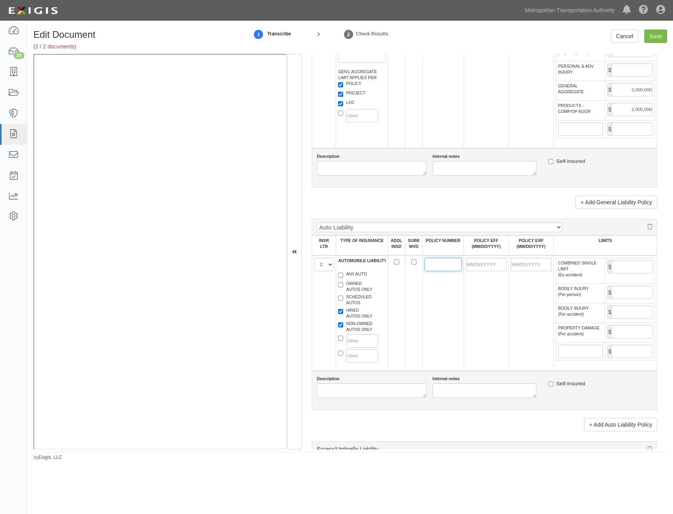
paste input "PPK2699307000"
type input "PPK2699307000"
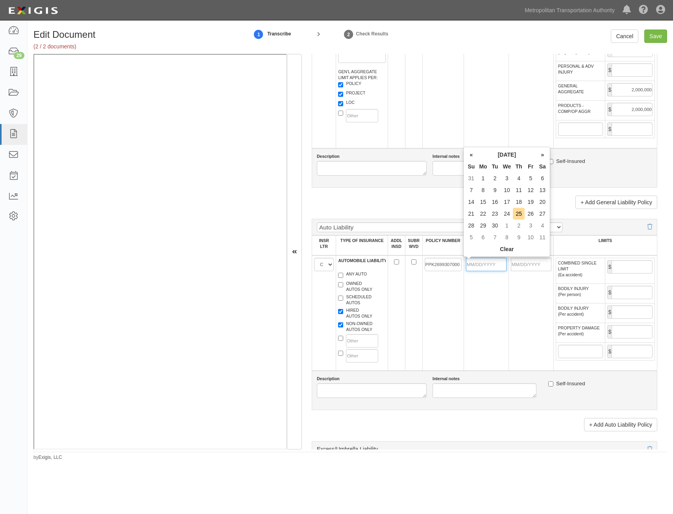
drag, startPoint x: 491, startPoint y: 261, endPoint x: 415, endPoint y: 304, distance: 87.9
click at [491, 261] on input "POLICY EFF (MM/DD/YYYY)" at bounding box center [486, 264] width 41 height 13
type input "11/01/2024"
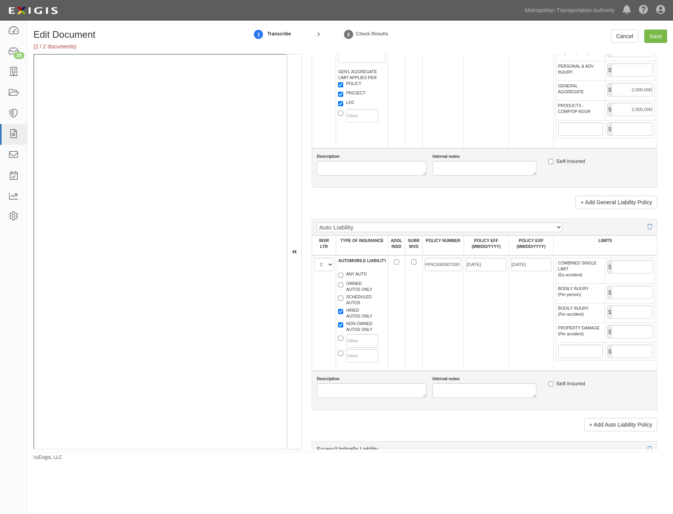
click at [558, 295] on label "BODILY INJURY (Per person)" at bounding box center [573, 292] width 31 height 12
click at [611, 295] on input "BODILY INJURY (Per person)" at bounding box center [631, 292] width 41 height 13
click at [539, 265] on input "11/01/2025" at bounding box center [530, 264] width 41 height 13
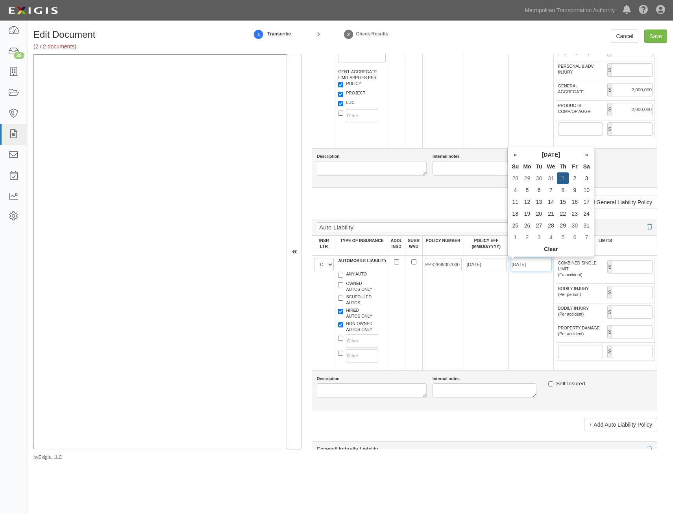
type input "[DATE]"
click at [615, 267] on input "COMBINED SINGLE LIMIT (Ea accident)" at bounding box center [631, 266] width 41 height 13
type input "1,000,000"
click at [480, 312] on td "11/01/2024" at bounding box center [485, 312] width 45 height 115
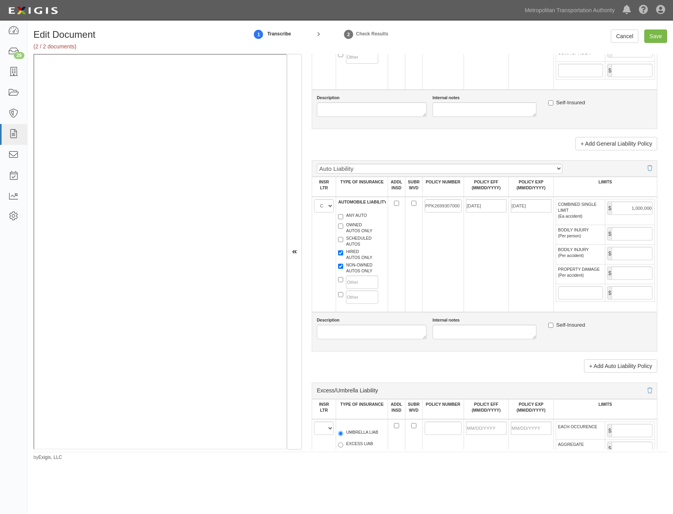
scroll to position [787, 0]
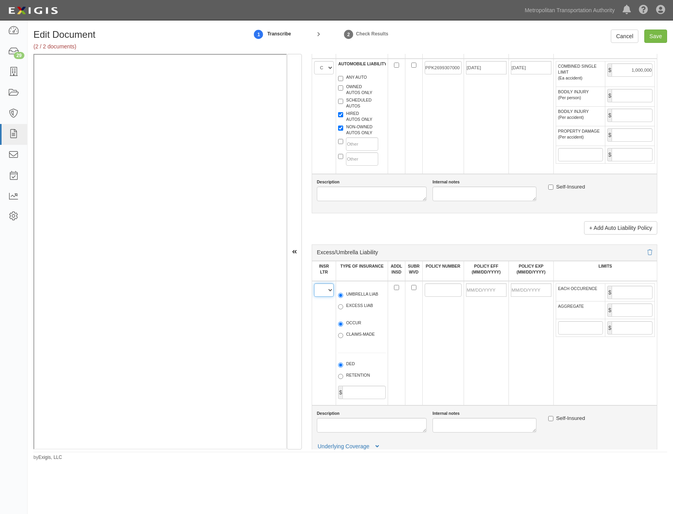
click at [327, 291] on select "A B C D E F" at bounding box center [324, 289] width 20 height 13
select select "C"
click at [314, 283] on select "A B C D E F" at bounding box center [324, 289] width 20 height 13
click at [352, 293] on label "UMBRELLA LIAB" at bounding box center [358, 295] width 40 height 8
click at [343, 293] on input "UMBRELLA LIAB" at bounding box center [340, 295] width 5 height 5
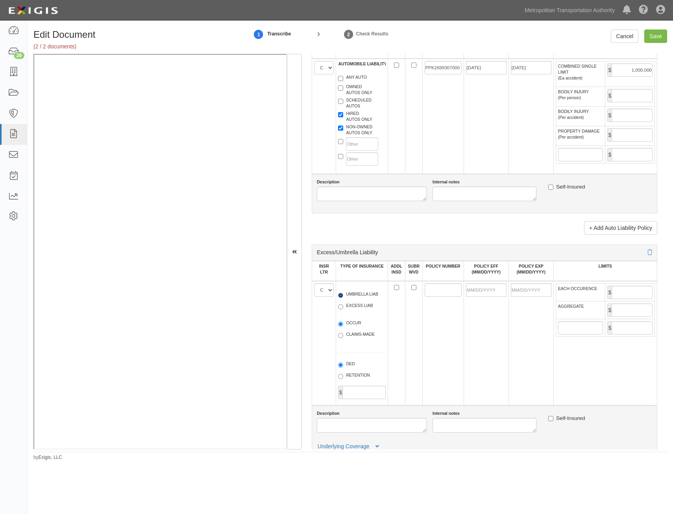
radio input "true"
click at [355, 324] on label "OCCUR" at bounding box center [349, 324] width 23 height 8
click at [343, 324] on input "OCCUR" at bounding box center [340, 323] width 5 height 5
radio input "true"
click at [427, 287] on input "POLICY NUMBER" at bounding box center [442, 289] width 37 height 13
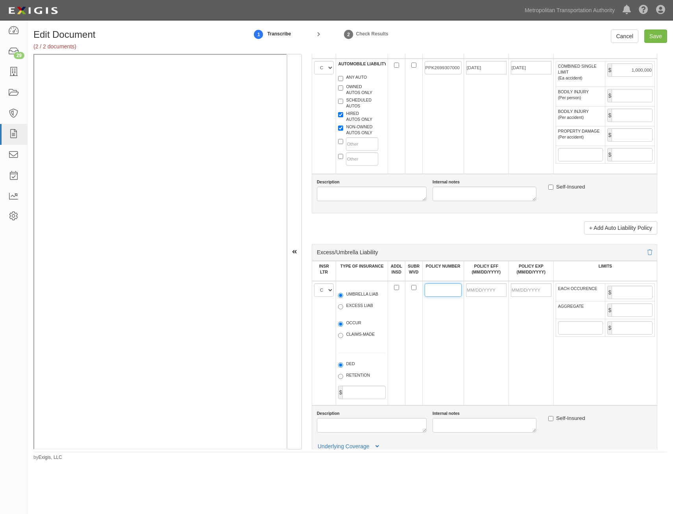
paste input "PHUB915647000"
type input "PHUB915647000"
click at [508, 326] on td at bounding box center [530, 343] width 45 height 124
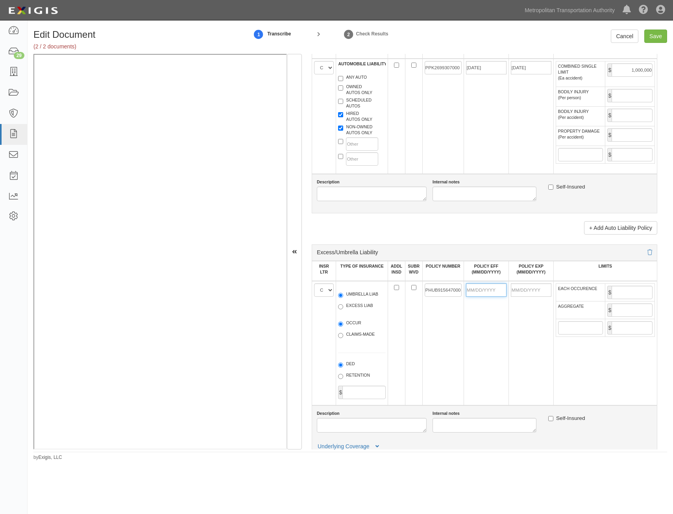
click at [483, 289] on input "POLICY EFF (MM/DD/YYYY)" at bounding box center [486, 289] width 41 height 13
type input "11/01/2024"
click at [470, 333] on td "11/01/2024" at bounding box center [485, 343] width 45 height 124
click at [533, 289] on input "11/01/2025" at bounding box center [530, 289] width 41 height 13
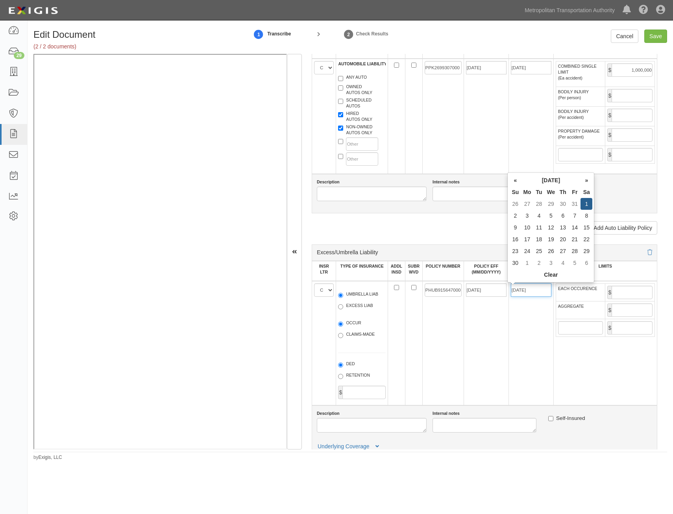
click at [533, 289] on input "11/01/2025" at bounding box center [530, 289] width 41 height 13
type input "[DATE]"
drag, startPoint x: 626, startPoint y: 289, endPoint x: 627, endPoint y: 295, distance: 6.0
click at [626, 289] on input "EACH OCCURENCE" at bounding box center [631, 292] width 41 height 13
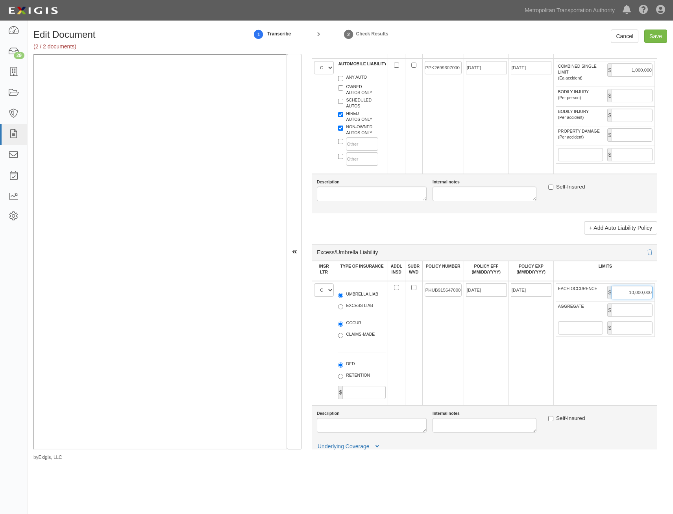
click at [632, 295] on input "10,000,000" at bounding box center [631, 292] width 41 height 13
type input "5,000,000"
click at [620, 305] on input "AGGREGATE" at bounding box center [631, 309] width 41 height 13
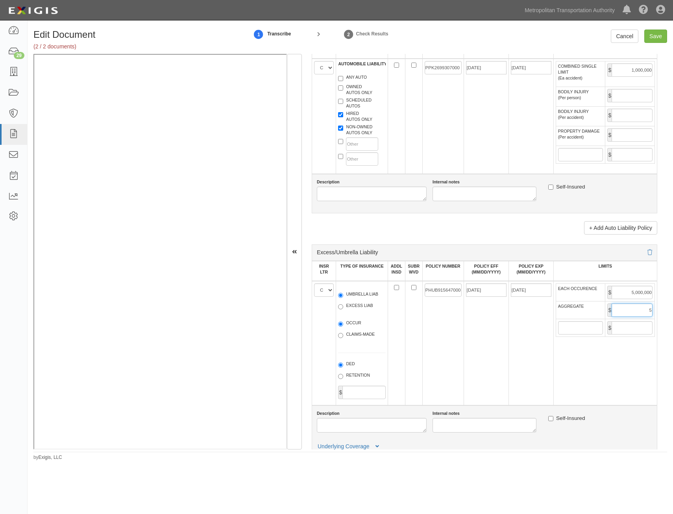
type input "5,000,000"
click at [514, 345] on td "[DATE]" at bounding box center [530, 343] width 45 height 124
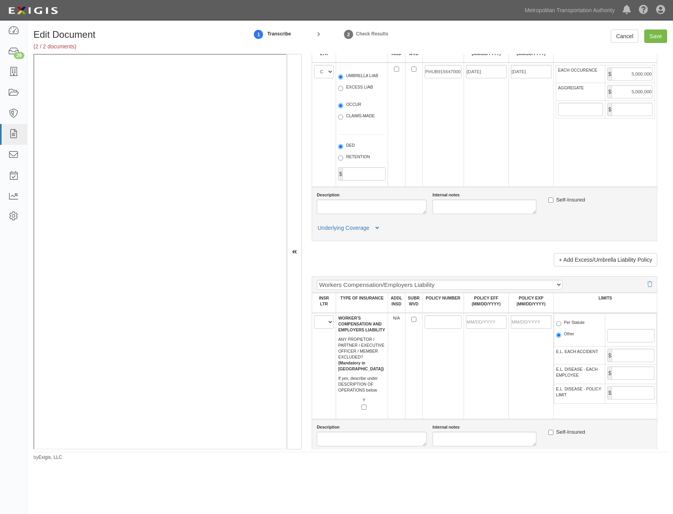
scroll to position [1023, 0]
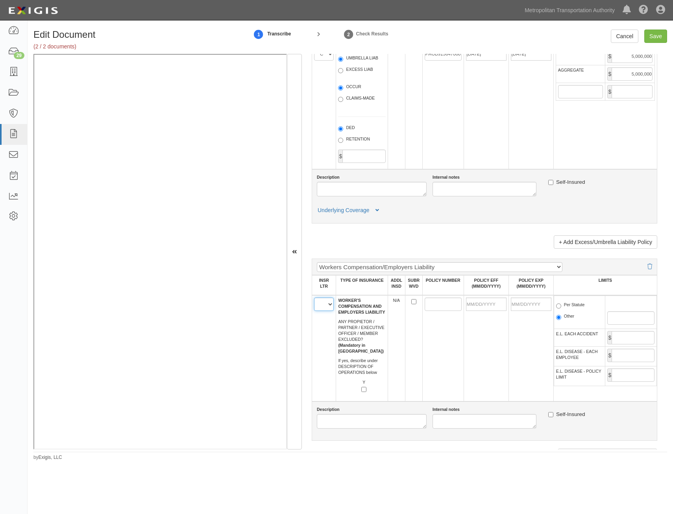
click at [323, 305] on select "A B C D E F" at bounding box center [324, 303] width 20 height 13
select select "A"
click at [314, 297] on select "A B C D E F" at bounding box center [324, 303] width 20 height 13
click at [415, 326] on td at bounding box center [413, 348] width 17 height 106
click at [447, 303] on input "POLICY NUMBER" at bounding box center [442, 303] width 37 height 13
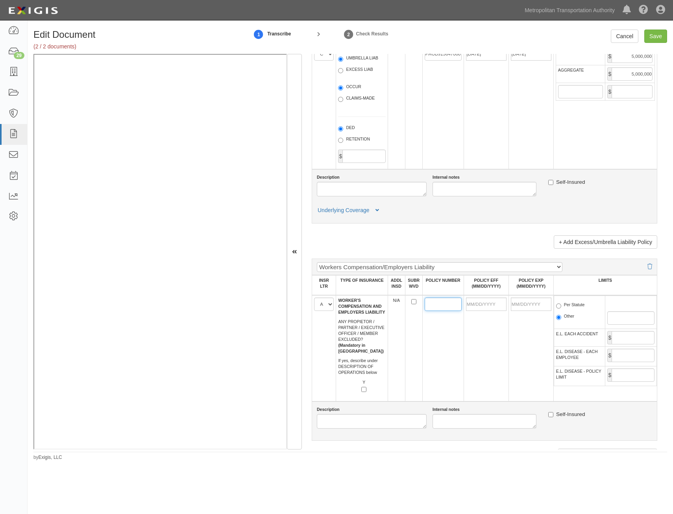
paste input "KRM698158054"
type input "KRM698158054"
drag, startPoint x: 482, startPoint y: 298, endPoint x: 483, endPoint y: 306, distance: 7.9
click at [482, 298] on input "POLICY EFF (MM/DD/YYYY)" at bounding box center [486, 303] width 41 height 13
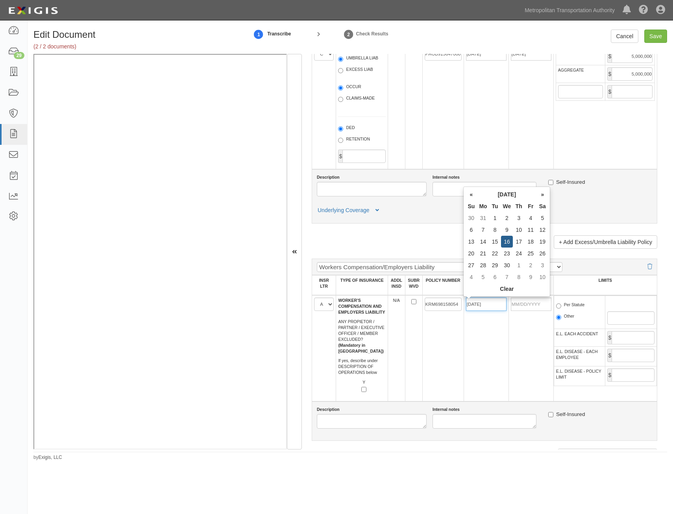
type input "04/16/2025"
type input "04/16/2026"
click at [577, 305] on label "Per Statute" at bounding box center [570, 306] width 29 height 8
click at [561, 305] on input "Per Statute" at bounding box center [558, 305] width 5 height 5
radio input "true"
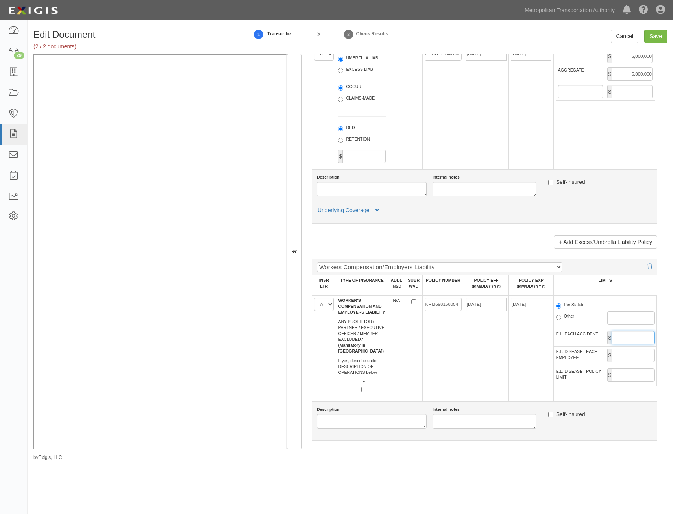
click at [620, 338] on input "E.L. EACH ACCIDENT" at bounding box center [632, 337] width 43 height 13
type input "1,000,000"
click at [634, 358] on input "E.L. DISEASE - EACH EMPLOYEE" at bounding box center [632, 354] width 43 height 13
type input "1,000,000"
click at [625, 374] on input "E.L. DISEASE - POLICY LIMIT" at bounding box center [632, 374] width 43 height 13
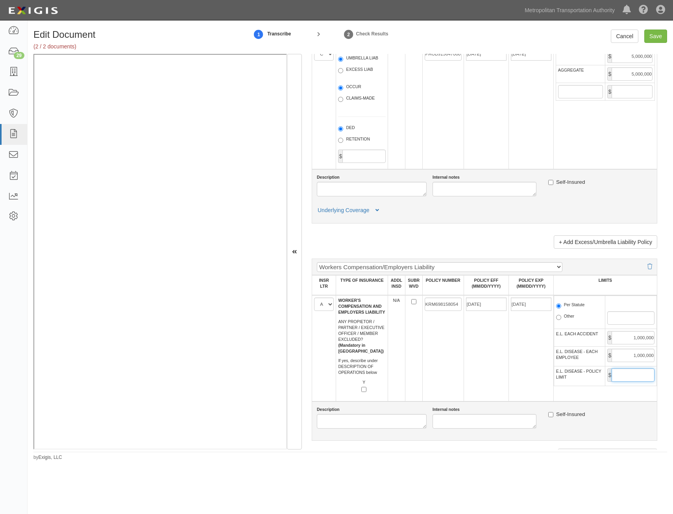
type input "1,000,000"
click at [459, 373] on td "KRM698158054" at bounding box center [442, 348] width 41 height 106
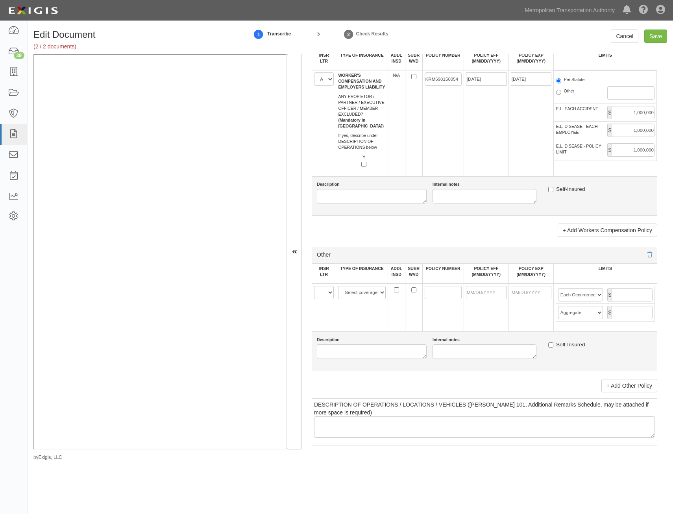
scroll to position [1259, 0]
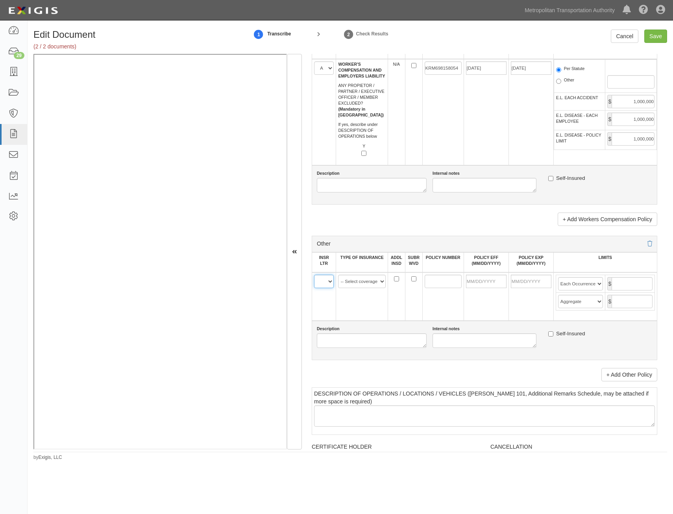
drag, startPoint x: 322, startPoint y: 284, endPoint x: 322, endPoint y: 289, distance: 4.7
click at [322, 284] on select "A B C D E F" at bounding box center [324, 281] width 20 height 13
select select "C"
click at [314, 275] on select "A B C D E F" at bounding box center [324, 281] width 20 height 13
click at [359, 280] on select "-- Select coverage line -- Asbestos Abatement Auto Physical Damage Aviation Lia…" at bounding box center [362, 281] width 48 height 13
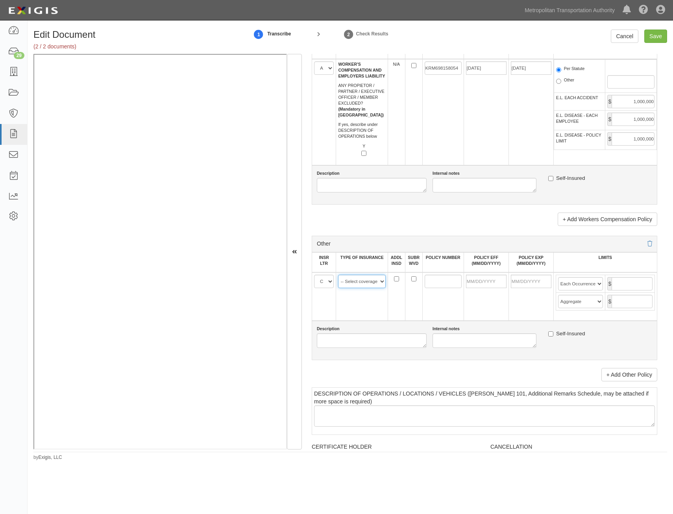
select select "152"
click at [338, 275] on select "-- Select coverage line -- Asbestos Abatement Auto Physical Damage Aviation Lia…" at bounding box center [362, 281] width 48 height 13
click at [622, 380] on link "+ Add Other Policy" at bounding box center [629, 374] width 56 height 13
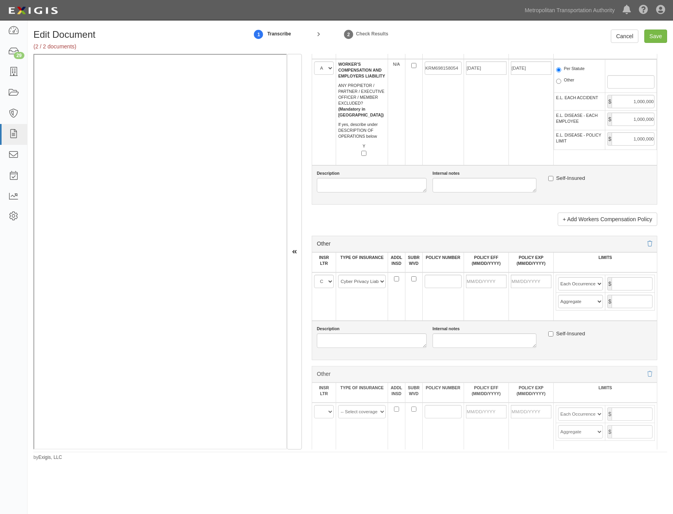
scroll to position [1377, 0]
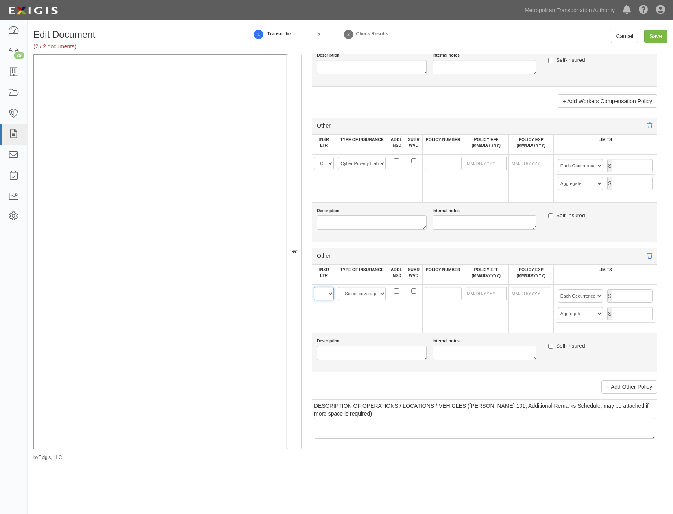
click at [331, 298] on select "A B C D E F" at bounding box center [324, 293] width 20 height 13
select select "C"
click at [314, 287] on select "A B C D E F" at bounding box center [324, 293] width 20 height 13
drag, startPoint x: 357, startPoint y: 293, endPoint x: 361, endPoint y: 297, distance: 5.6
click at [357, 293] on select "-- Select coverage line -- Asbestos Abatement Auto Physical Damage Aviation Lia…" at bounding box center [362, 293] width 48 height 13
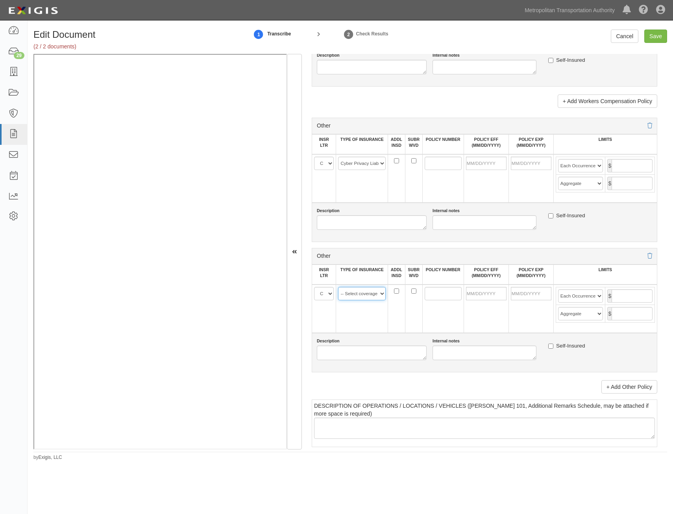
select select "91"
click at [338, 287] on select "-- Select coverage line -- Asbestos Abatement Auto Physical Damage Aviation Lia…" at bounding box center [362, 293] width 48 height 13
click at [426, 303] on td at bounding box center [442, 308] width 41 height 48
click at [428, 162] on input "POLICY NUMBER" at bounding box center [442, 163] width 37 height 13
paste input "PHPK2699172000"
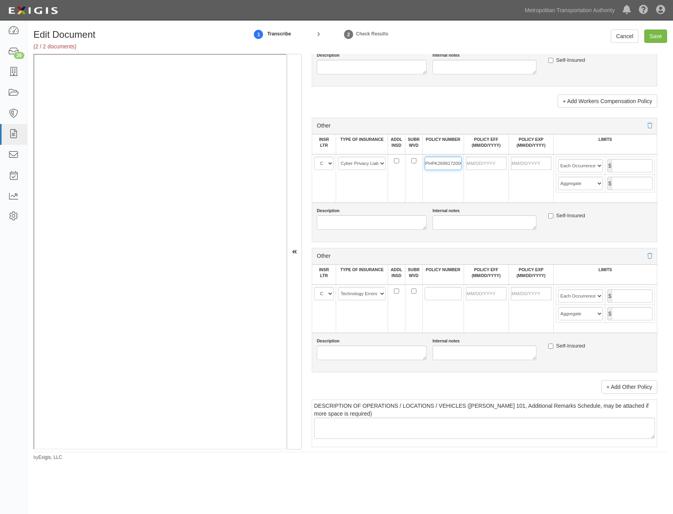
scroll to position [0, 3]
type input "PHPK2699172000"
click at [430, 294] on input "POLICY NUMBER" at bounding box center [442, 293] width 37 height 13
paste input "PHPK2699172000"
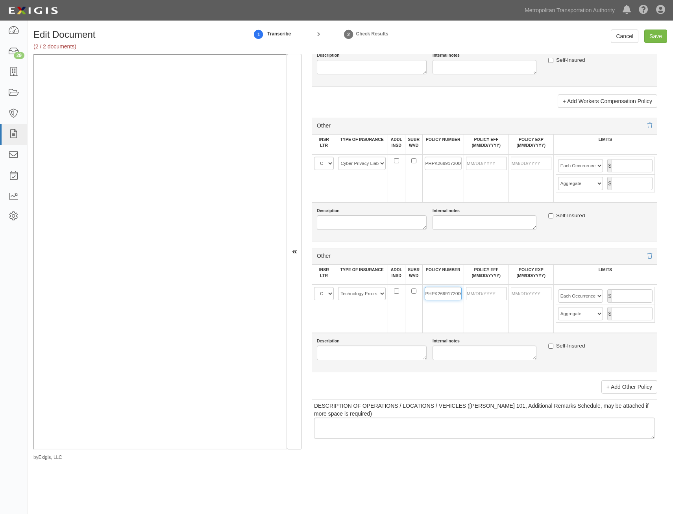
scroll to position [0, 3]
type input "PHPK2699172000"
click at [483, 331] on td at bounding box center [485, 308] width 45 height 48
click at [490, 156] on td at bounding box center [485, 178] width 45 height 48
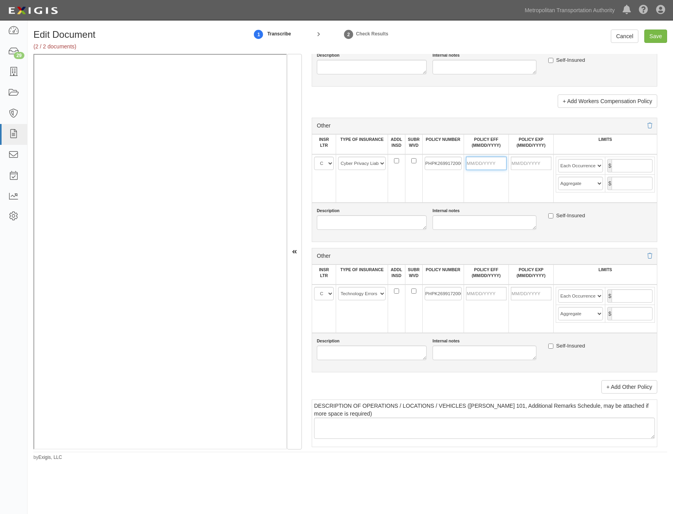
drag, startPoint x: 492, startPoint y: 165, endPoint x: 461, endPoint y: 184, distance: 36.2
click at [492, 165] on input "POLICY EFF (MM/DD/YYYY)" at bounding box center [486, 163] width 41 height 13
type input "11/01/2024"
type input "11/01/2025"
click at [439, 197] on td "PHPK2699172000" at bounding box center [442, 178] width 41 height 48
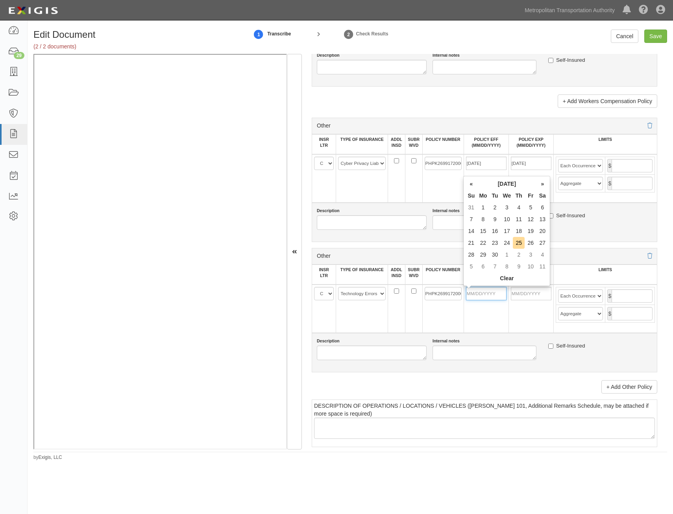
click at [477, 295] on input "POLICY EFF (MM/DD/YYYY)" at bounding box center [486, 293] width 41 height 13
type input "11/01/2024"
type input "11/01/2025"
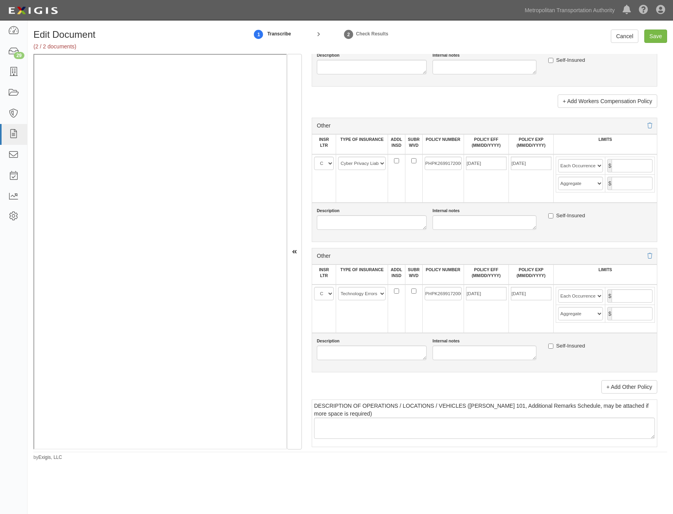
click at [582, 234] on div "Description Internal notes Self-Insured" at bounding box center [483, 222] width 345 height 39
click at [536, 162] on input "11/01/2025" at bounding box center [530, 163] width 41 height 13
type input "01/01/2026"
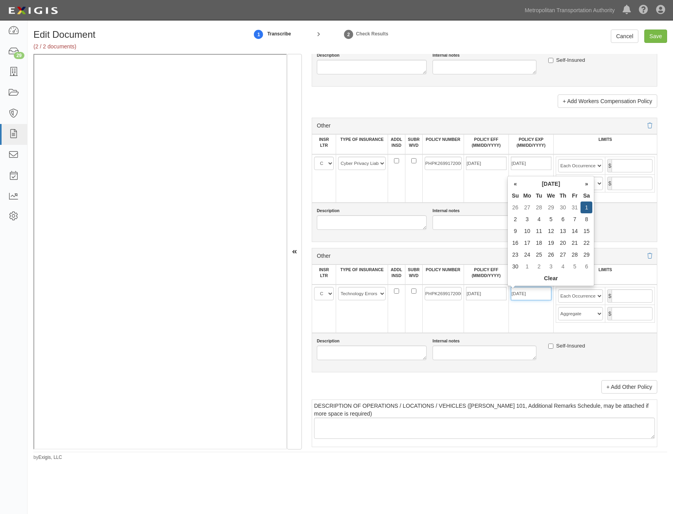
click at [541, 297] on input "11/01/2025" at bounding box center [530, 293] width 41 height 13
type input "01/01/2026"
click at [642, 206] on div "Description Internal notes Self-Insured" at bounding box center [483, 222] width 345 height 39
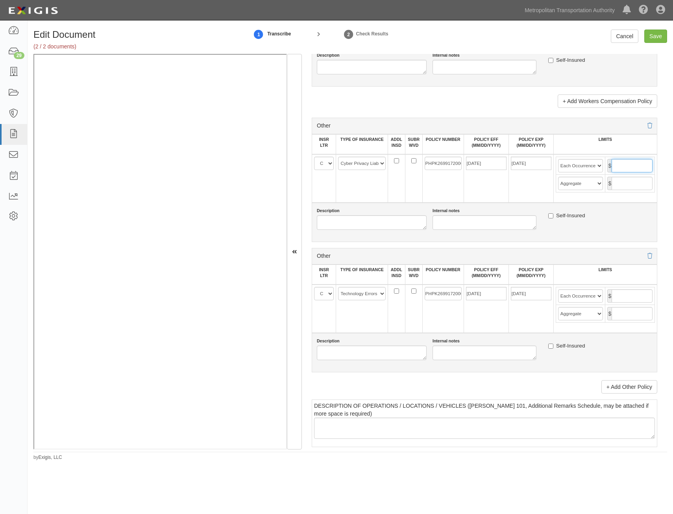
click at [630, 171] on input "text" at bounding box center [631, 165] width 41 height 13
type input "2,000,000"
click at [636, 183] on input "text" at bounding box center [631, 183] width 41 height 13
type input "2,000,000"
click at [617, 299] on input "text" at bounding box center [631, 295] width 41 height 13
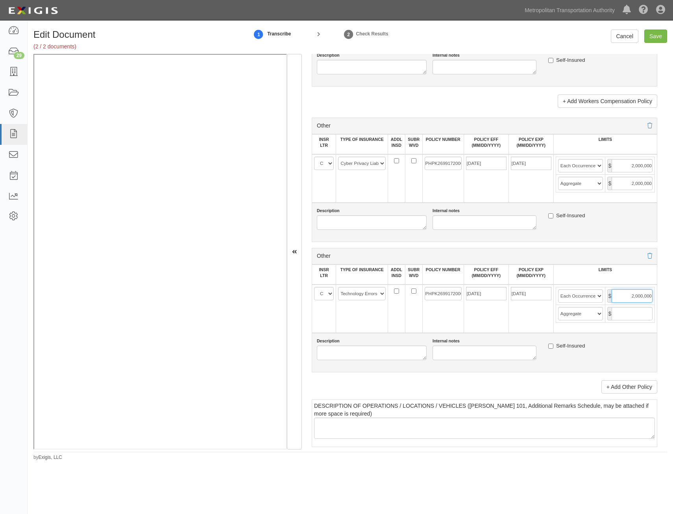
type input "2,000,000"
click at [628, 316] on input "text" at bounding box center [631, 313] width 41 height 13
type input "2,000,000"
click at [659, 35] on input "Save" at bounding box center [655, 35] width 23 height 13
type input "1000000"
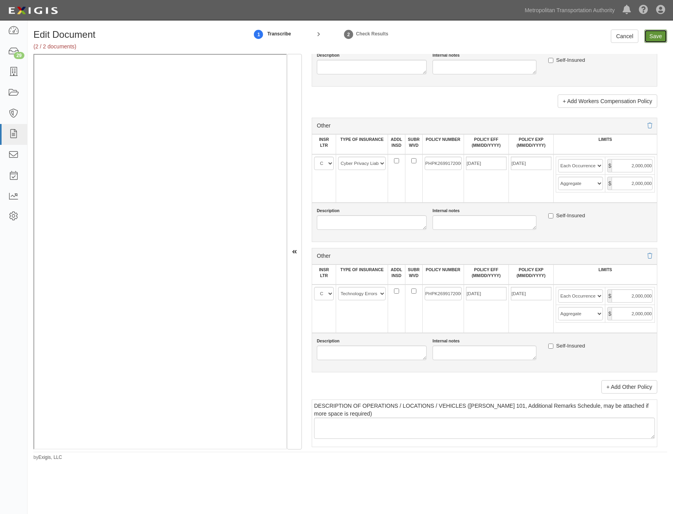
type input "2000000"
type input "1000000"
type input "5000000"
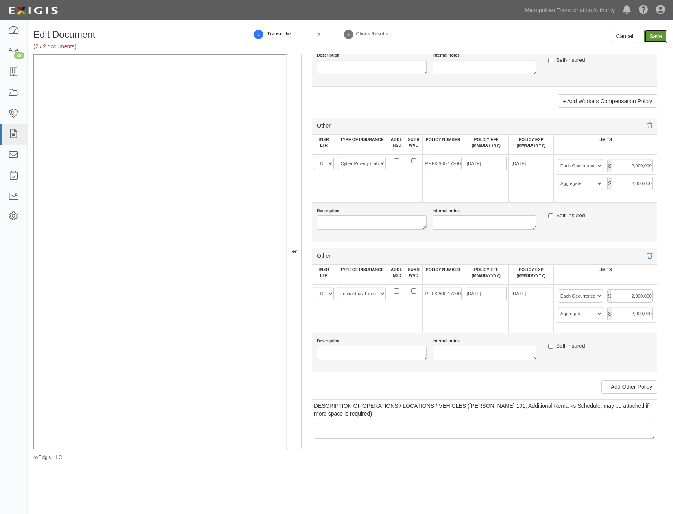
type input "1000000"
type input "2000000"
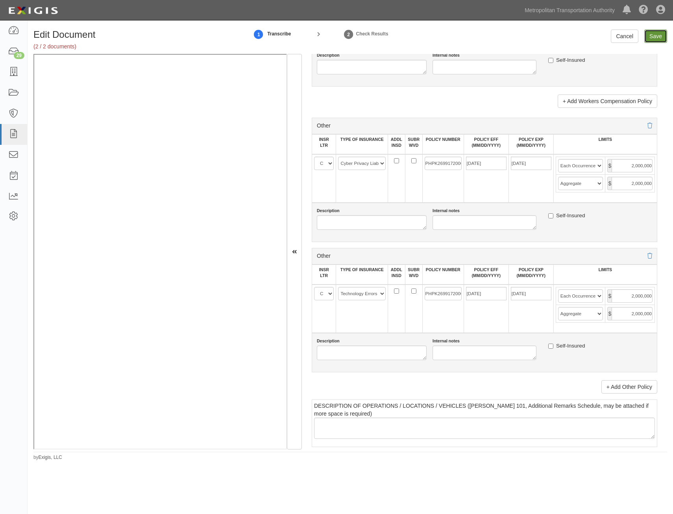
type input "2000000"
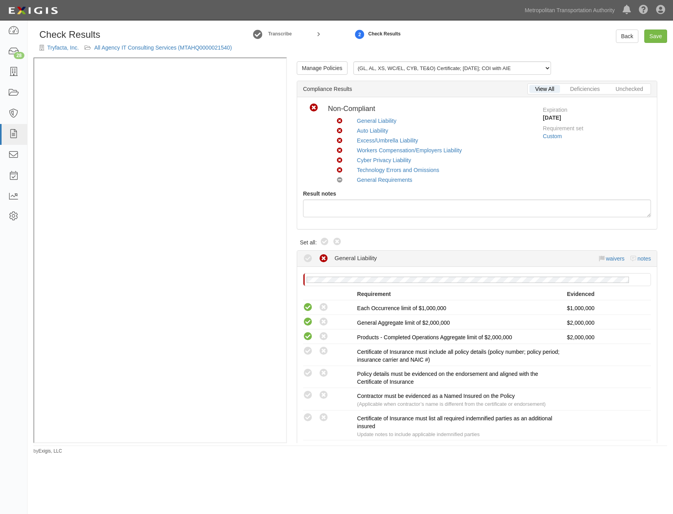
drag, startPoint x: 325, startPoint y: 243, endPoint x: 388, endPoint y: 220, distance: 66.8
click at [325, 243] on icon at bounding box center [324, 241] width 9 height 9
radio input "true"
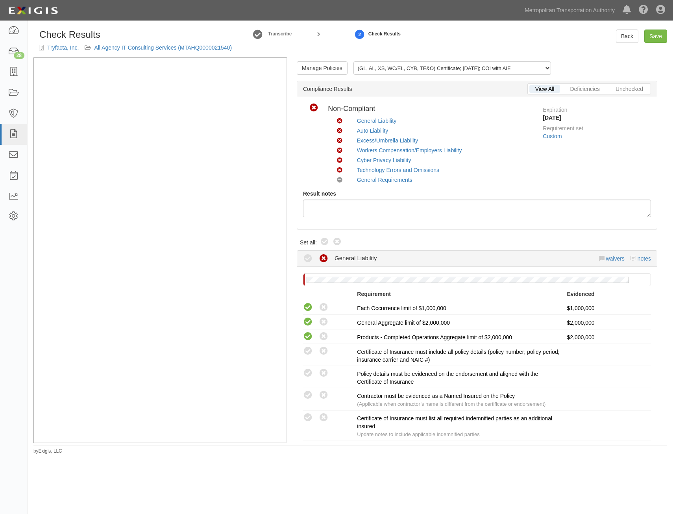
radio input "true"
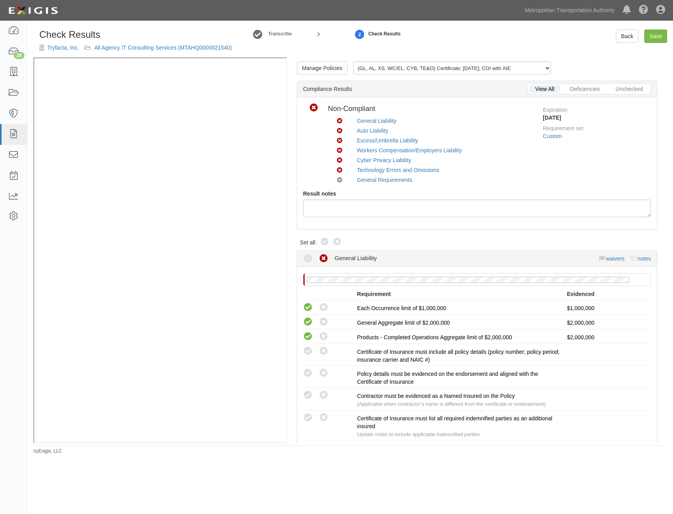
radio input "true"
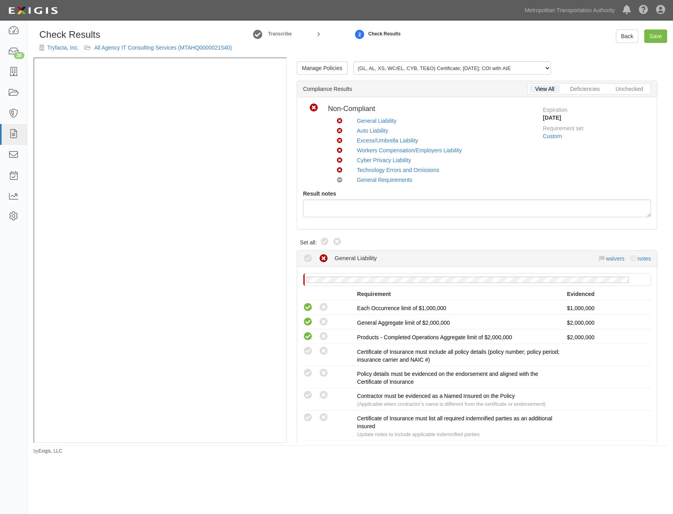
radio input "true"
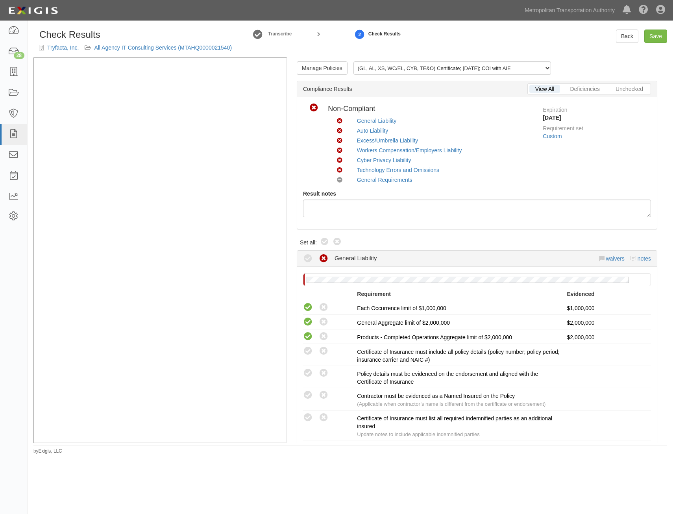
radio input "true"
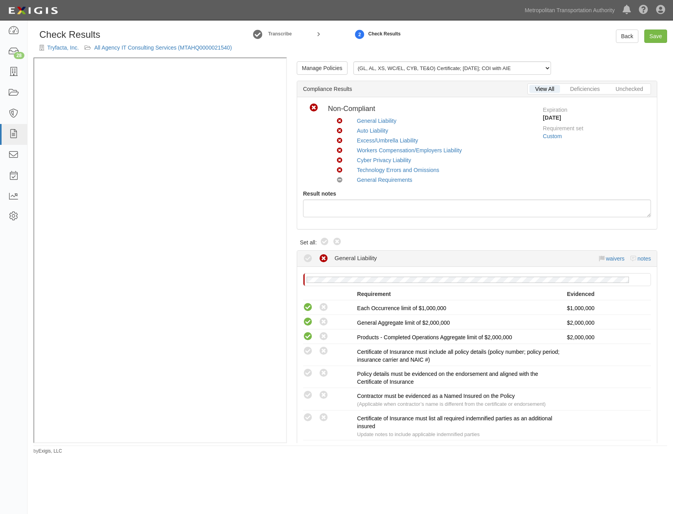
radio input "true"
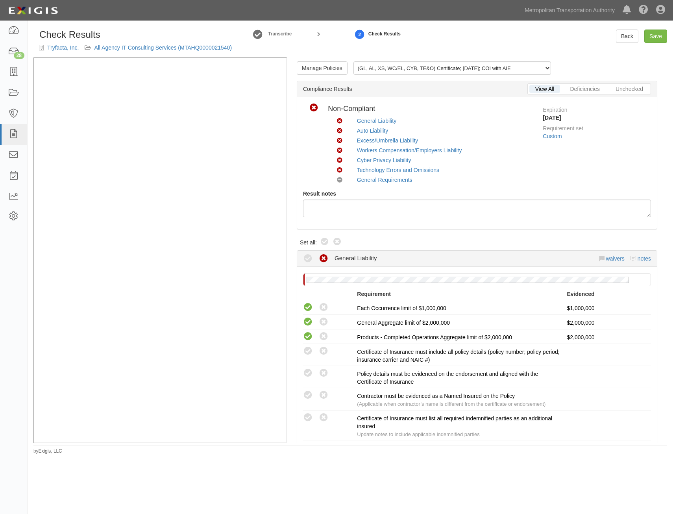
radio input "true"
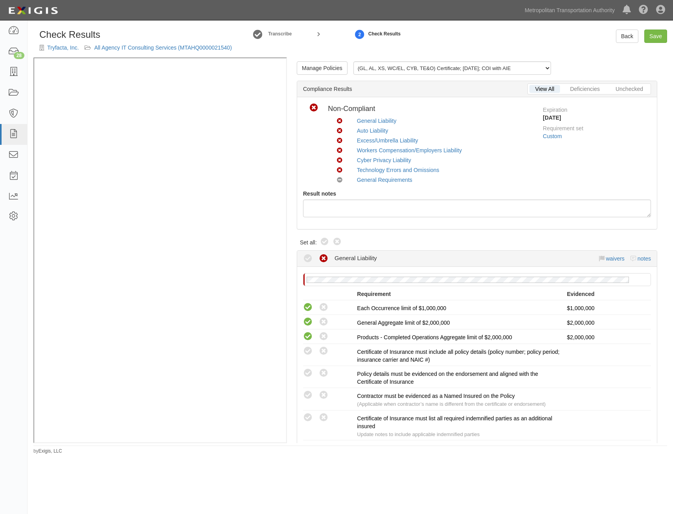
radio input "true"
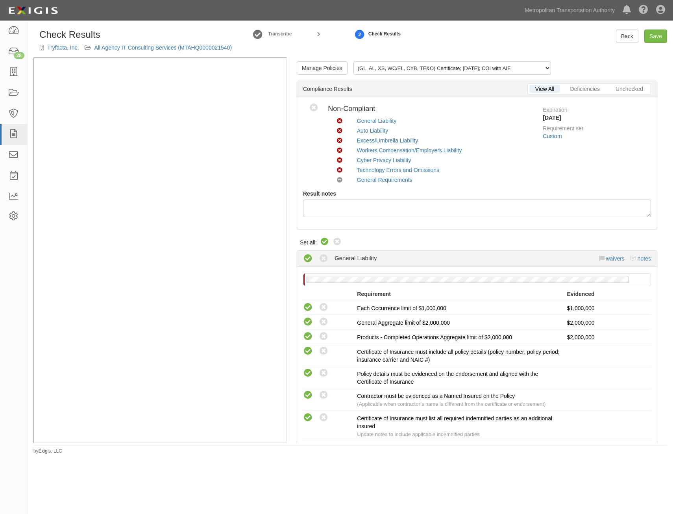
radio input "true"
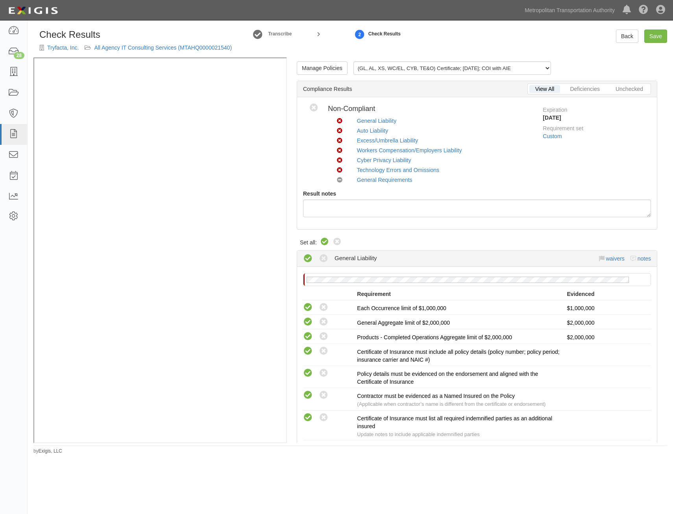
radio input "true"
radio input "false"
radio input "true"
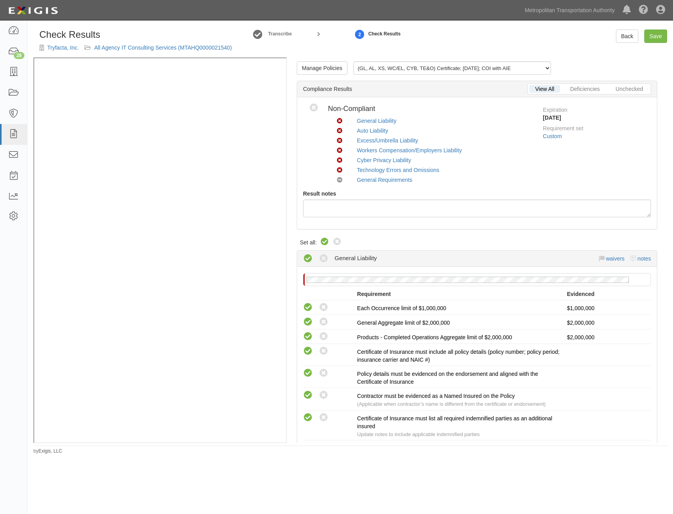
radio input "true"
click at [649, 39] on link "Save" at bounding box center [655, 35] width 23 height 13
radio input "true"
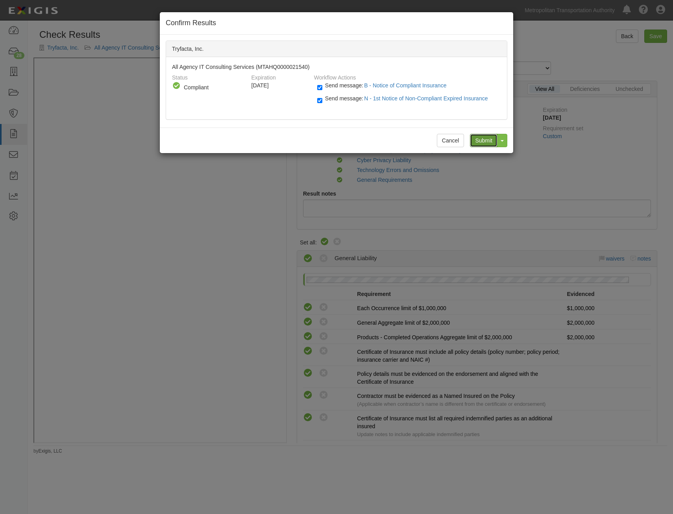
click at [481, 140] on input "Submit" at bounding box center [484, 140] width 28 height 13
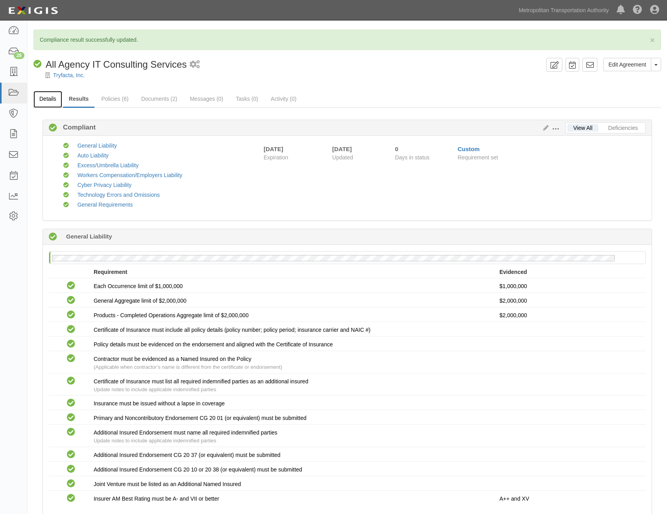
click at [44, 103] on link "Details" at bounding box center [47, 99] width 29 height 17
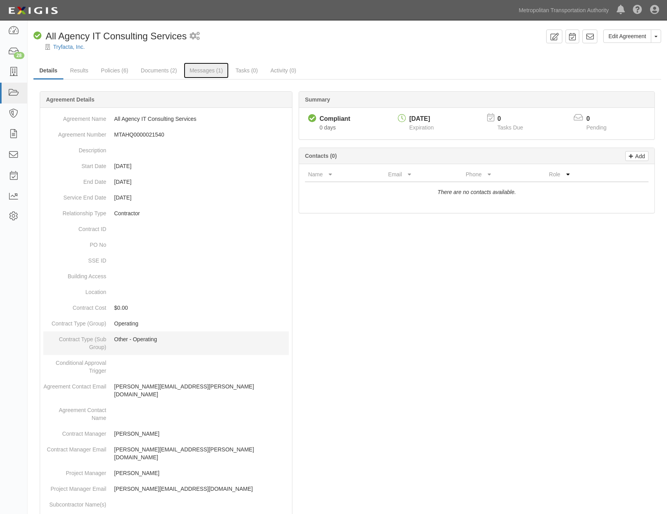
drag, startPoint x: 218, startPoint y: 73, endPoint x: 197, endPoint y: 345, distance: 273.0
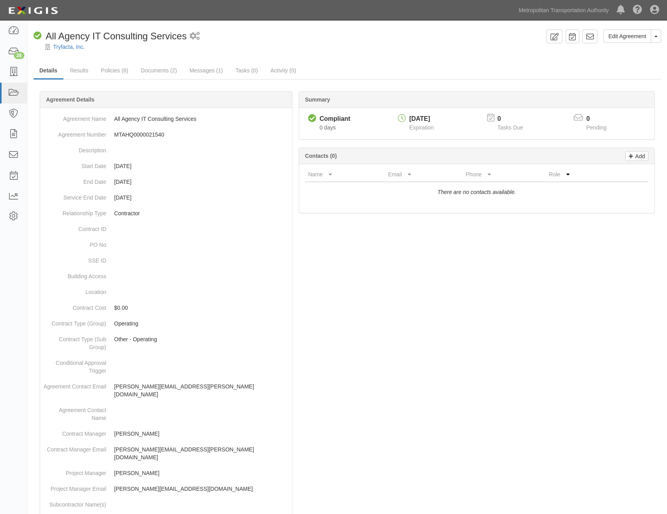
scroll to position [248, 0]
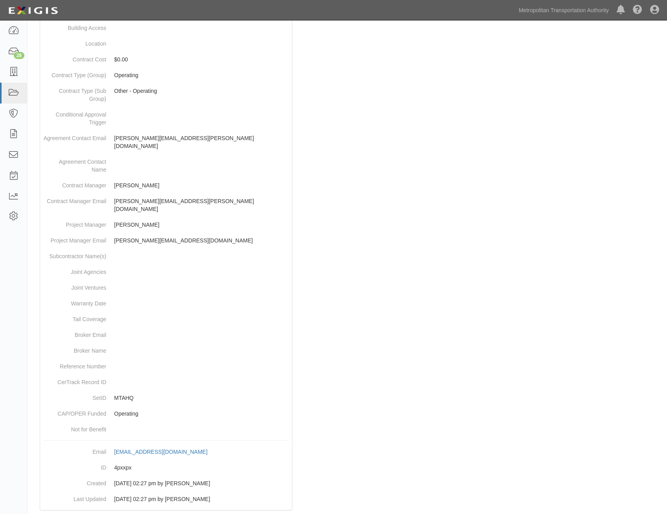
drag, startPoint x: 254, startPoint y: 249, endPoint x: 219, endPoint y: 506, distance: 259.5
click at [127, 459] on dd "4pxxpx" at bounding box center [165, 467] width 245 height 16
copy dd "4pxxpx"
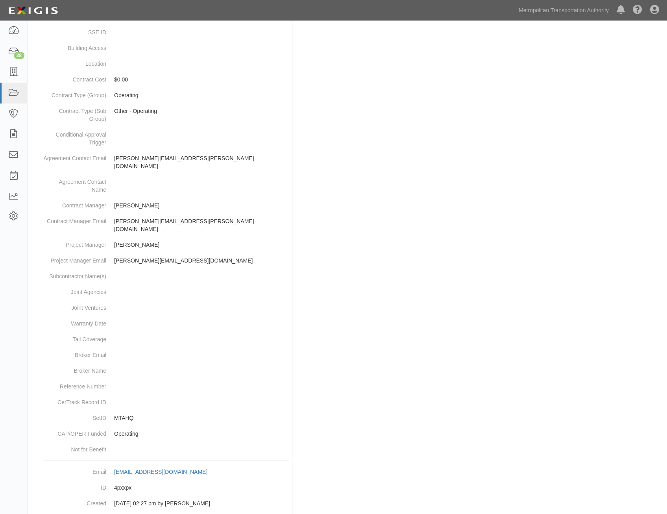
scroll to position [0, 0]
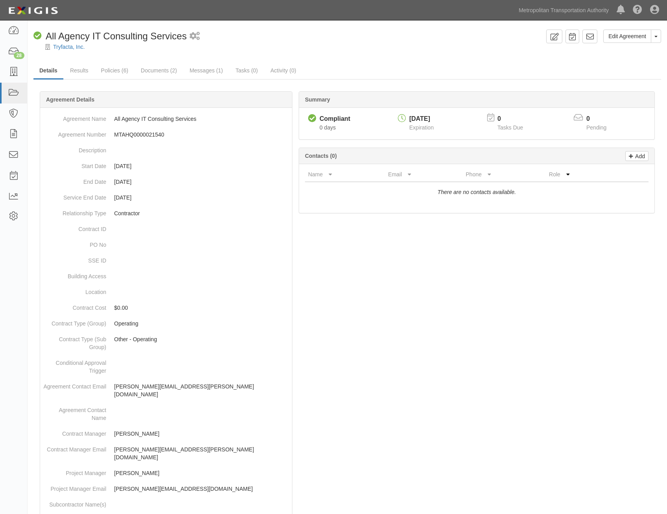
drag, startPoint x: 592, startPoint y: 406, endPoint x: 552, endPoint y: 101, distance: 307.4
click at [584, 36] on link at bounding box center [589, 36] width 15 height 14
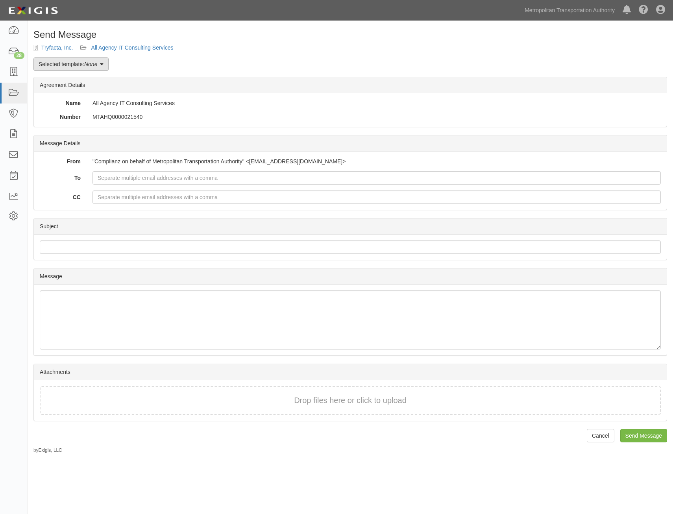
click at [66, 65] on link "Selected template: None" at bounding box center [70, 63] width 75 height 13
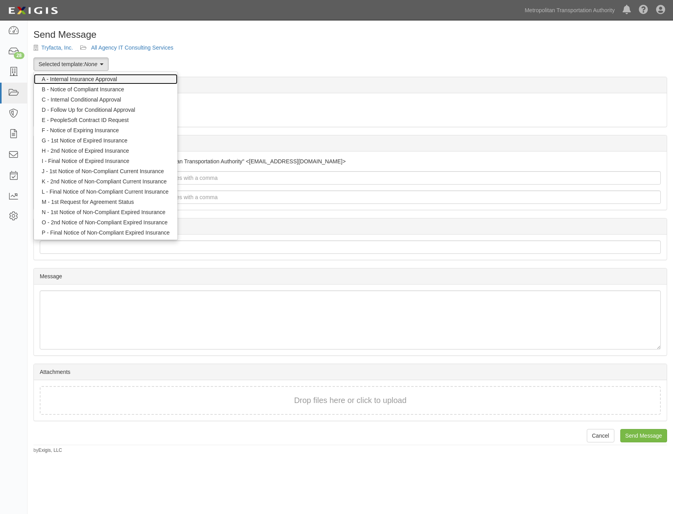
click at [96, 77] on link "A - Internal Insurance Approval" at bounding box center [106, 79] width 144 height 10
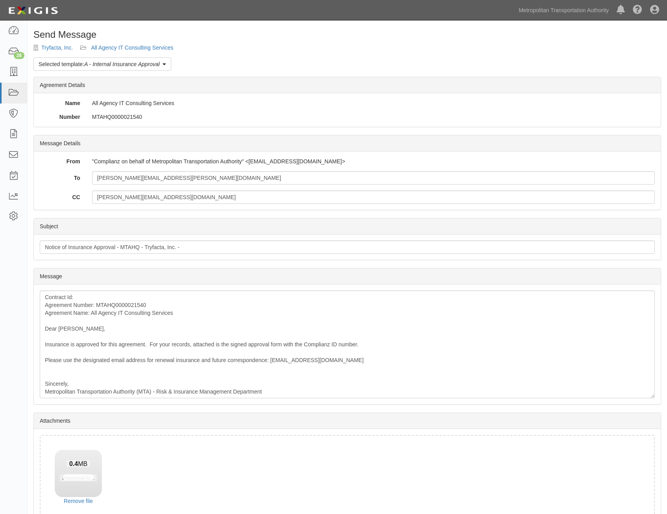
scroll to position [45, 0]
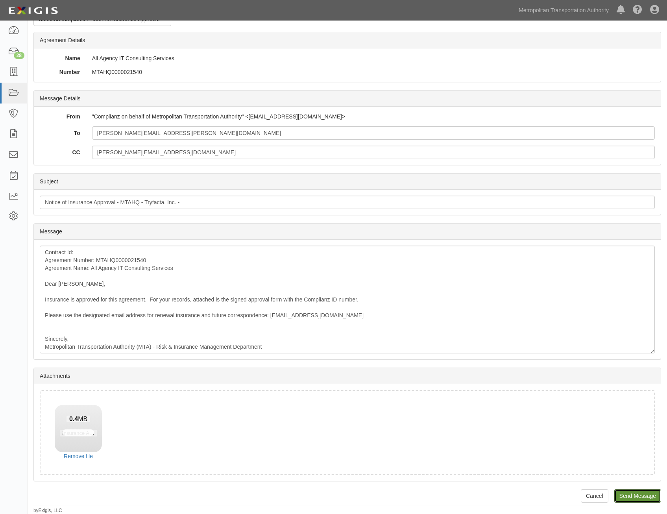
drag, startPoint x: 632, startPoint y: 495, endPoint x: 380, endPoint y: 37, distance: 523.1
click at [632, 495] on input "Send Message" at bounding box center [637, 495] width 47 height 13
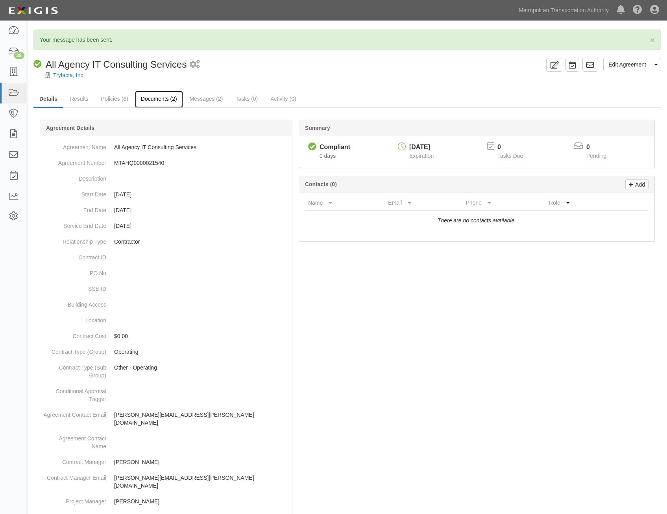
click at [159, 103] on link "Documents (2)" at bounding box center [159, 99] width 48 height 17
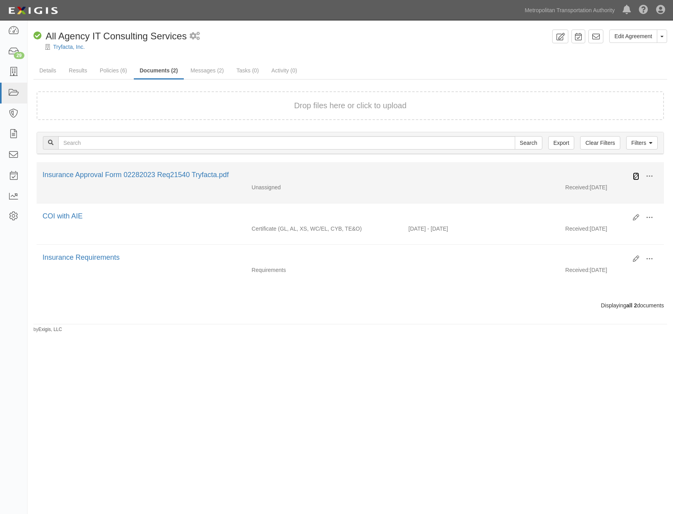
click at [635, 176] on icon at bounding box center [635, 176] width 6 height 6
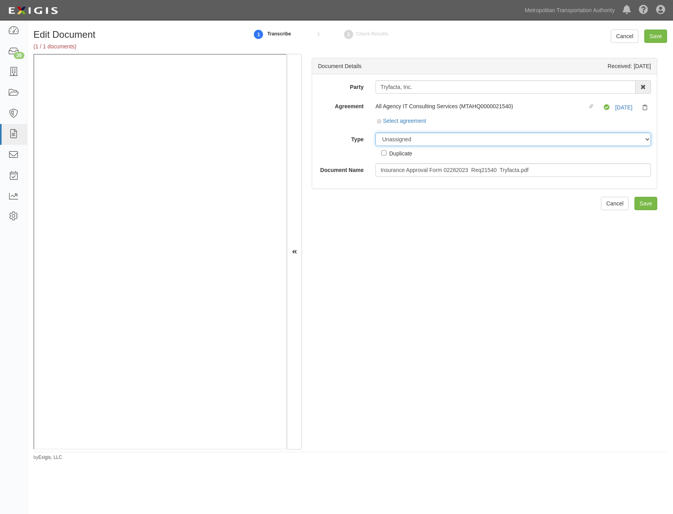
click at [512, 138] on select "Unassigned Binder Cancellation Notice Certificate Contract Endorsement Insuranc…" at bounding box center [512, 139] width 275 height 13
select select "OtherDetail"
click at [375, 133] on select "Unassigned Binder Cancellation Notice Certificate Contract Endorsement Insuranc…" at bounding box center [512, 139] width 275 height 13
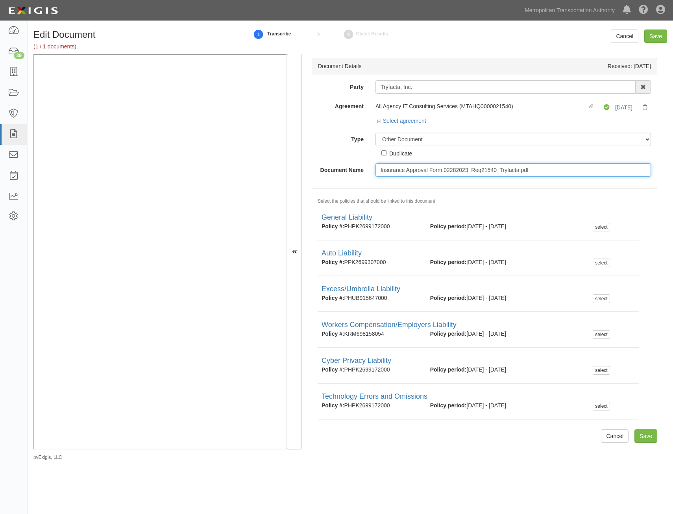
click at [538, 173] on input "Insurance Approval Form 02282023 Req21540 Tryfacta.pdf" at bounding box center [512, 169] width 275 height 13
type input "Approval Form"
click at [636, 433] on input "Save" at bounding box center [645, 435] width 23 height 13
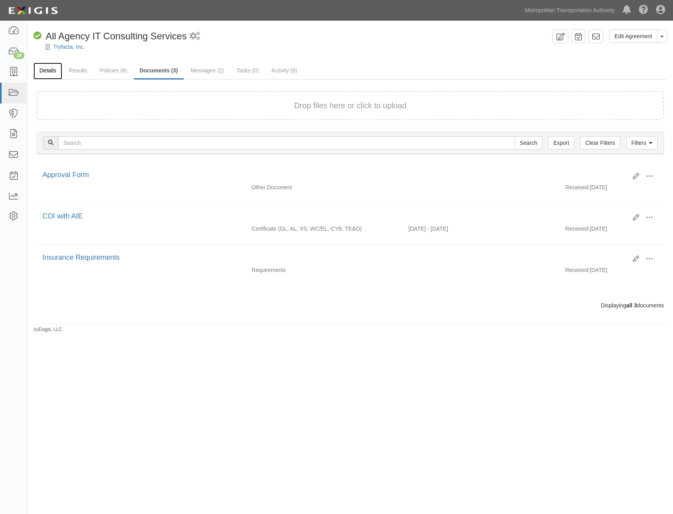
click at [55, 71] on link "Details" at bounding box center [47, 71] width 29 height 17
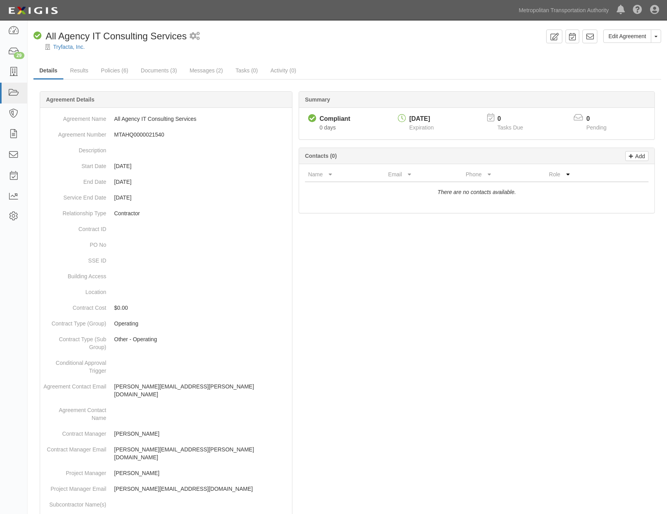
drag, startPoint x: 430, startPoint y: 104, endPoint x: 391, endPoint y: 44, distance: 71.3
click at [210, 74] on link "Messages (2)" at bounding box center [206, 71] width 45 height 17
